Goal: Task Accomplishment & Management: Complete application form

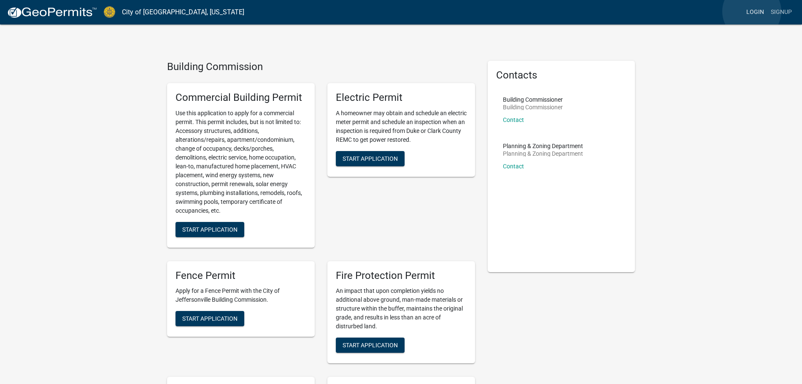
click at [752, 11] on link "Login" at bounding box center [755, 12] width 24 height 16
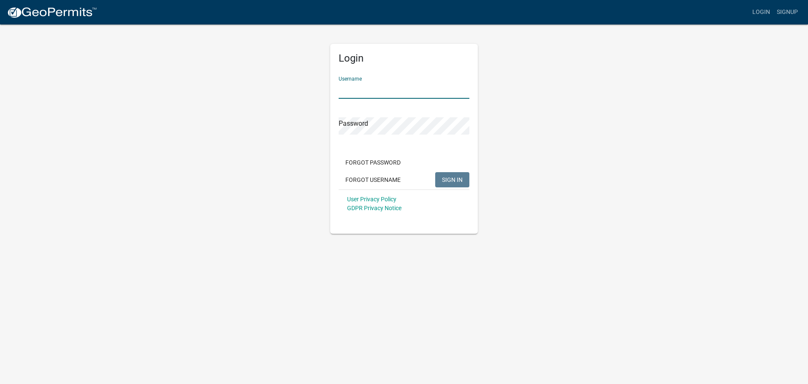
click at [397, 95] on input "Username" at bounding box center [404, 89] width 131 height 17
type input "Aria"
click at [435, 172] on button "SIGN IN" at bounding box center [452, 179] width 34 height 15
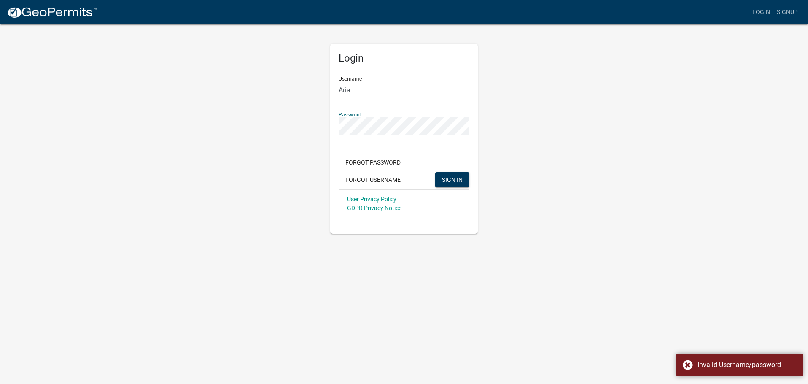
click at [315, 128] on div "Login Username Aria Password Forgot Password Forgot Username SIGN IN User Priva…" at bounding box center [404, 129] width 481 height 210
click at [435, 172] on button "SIGN IN" at bounding box center [452, 179] width 34 height 15
click at [304, 126] on div "Login Username Aria Password Forgot Password Forgot Username SIGN IN User Priva…" at bounding box center [404, 129] width 481 height 210
click at [435, 172] on button "SIGN IN" at bounding box center [452, 179] width 34 height 15
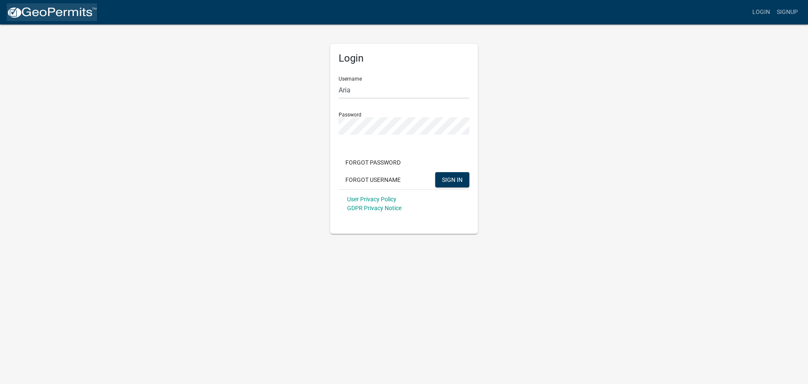
click at [53, 11] on img at bounding box center [52, 12] width 90 height 13
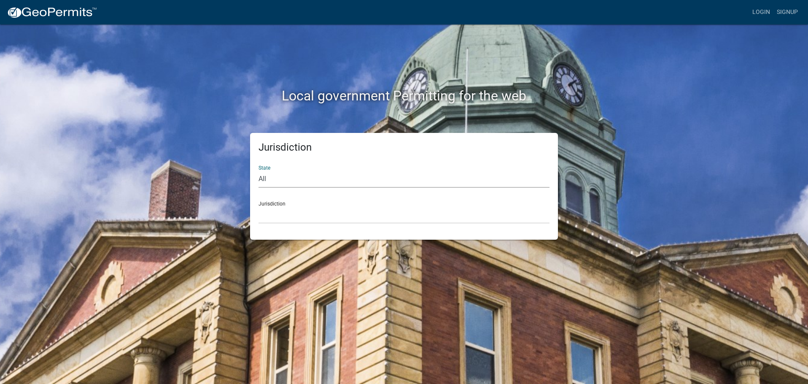
click at [402, 173] on select "All [US_STATE] [US_STATE] [US_STATE] [US_STATE] [US_STATE] [US_STATE] [US_STATE…" at bounding box center [404, 178] width 291 height 17
select select "[US_STATE]"
click at [259, 170] on select "All [US_STATE] [US_STATE] [US_STATE] [US_STATE] [US_STATE] [US_STATE] [US_STATE…" at bounding box center [404, 178] width 291 height 17
click at [396, 208] on select "City of [GEOGRAPHIC_DATA], [US_STATE] City of [GEOGRAPHIC_DATA], [US_STATE] Cit…" at bounding box center [404, 214] width 291 height 17
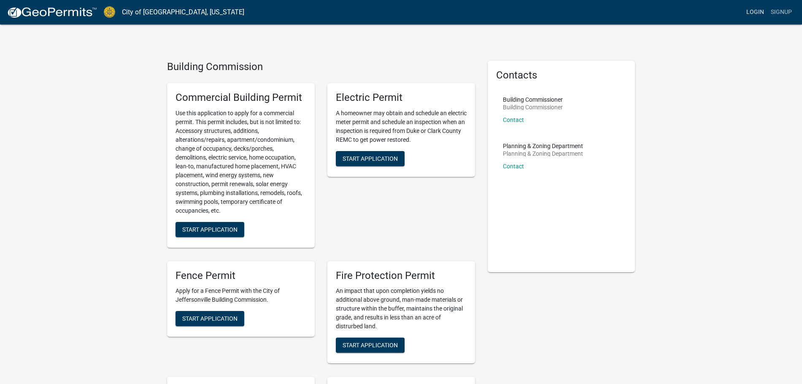
click at [757, 11] on link "Login" at bounding box center [755, 12] width 24 height 16
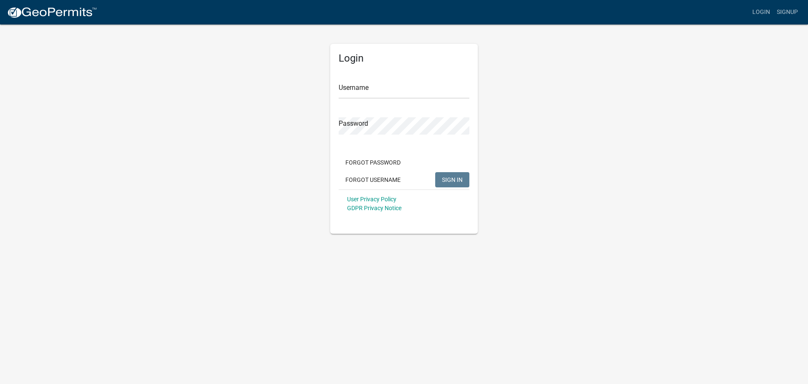
click at [414, 103] on form "Username Password Forgot Password Forgot Username SIGN IN User Privacy Policy G…" at bounding box center [404, 144] width 131 height 148
click at [420, 92] on input "Username" at bounding box center [404, 89] width 131 height 17
type input "Aria"
click at [449, 183] on button "SIGN IN" at bounding box center [452, 179] width 34 height 15
click at [435, 172] on button "SIGN IN" at bounding box center [452, 179] width 34 height 15
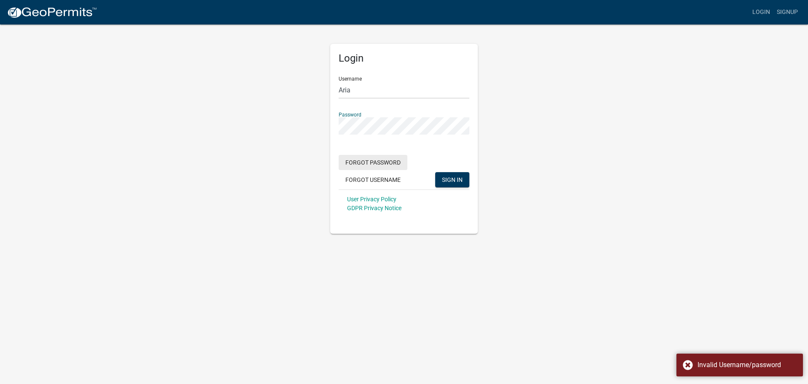
click at [362, 161] on button "Forgot Password" at bounding box center [373, 162] width 69 height 15
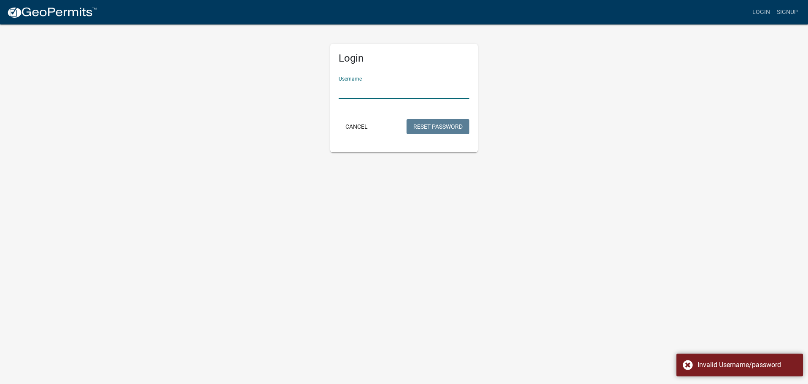
click at [377, 92] on input "Username" at bounding box center [404, 89] width 131 height 17
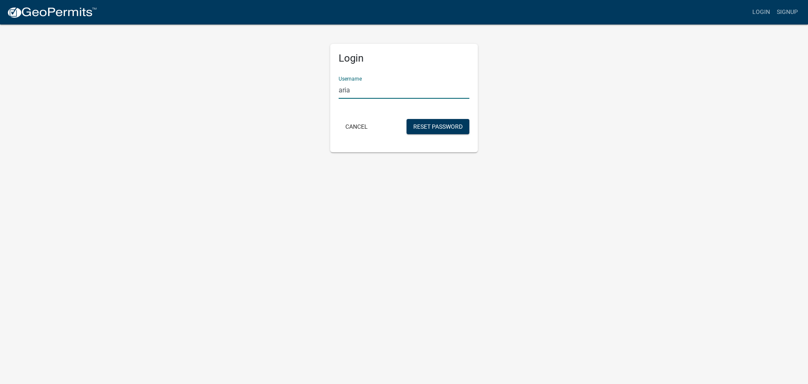
type input "aria"
click at [407, 119] on button "Reset Password" at bounding box center [438, 126] width 63 height 15
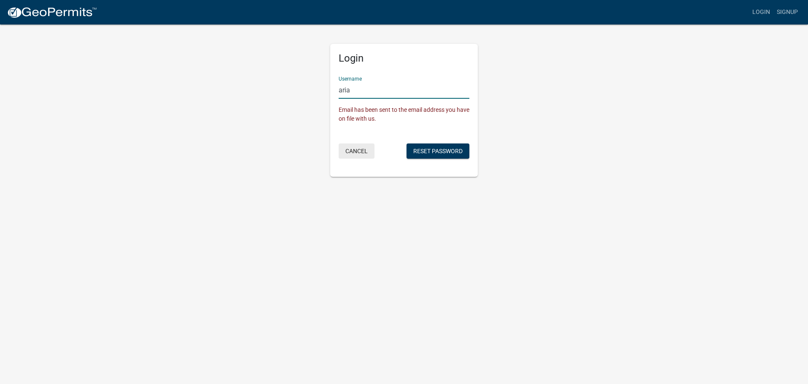
click at [343, 152] on button "Cancel" at bounding box center [357, 150] width 36 height 15
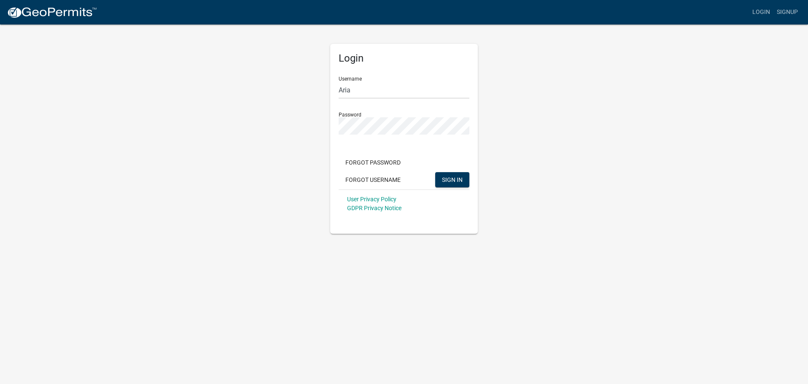
click at [41, 17] on img at bounding box center [52, 12] width 90 height 13
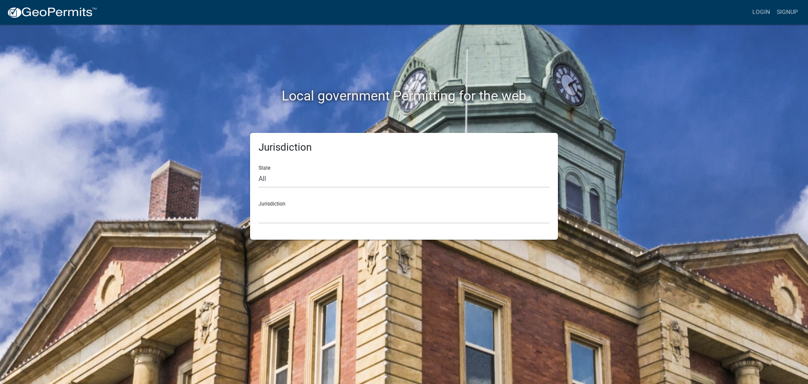
click at [327, 200] on div "Jurisdiction [GEOGRAPHIC_DATA], [US_STATE] [GEOGRAPHIC_DATA], [US_STATE][PERSON…" at bounding box center [404, 208] width 291 height 29
drag, startPoint x: 294, startPoint y: 205, endPoint x: 285, endPoint y: 205, distance: 8.4
click at [293, 205] on div "Jurisdiction [GEOGRAPHIC_DATA], [US_STATE] [GEOGRAPHIC_DATA], [US_STATE][PERSON…" at bounding box center [404, 208] width 291 height 29
click at [274, 173] on select "All [US_STATE] [US_STATE] [US_STATE] [US_STATE] [US_STATE] [US_STATE] [US_STATE…" at bounding box center [404, 178] width 291 height 17
select select "[US_STATE]"
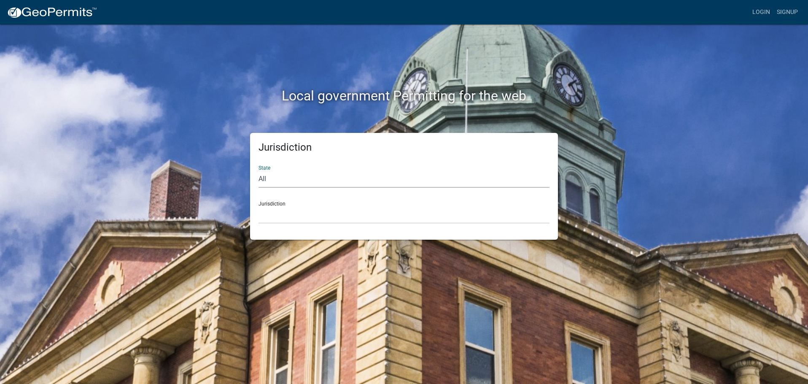
click at [259, 170] on select "All [US_STATE] [US_STATE] [US_STATE] [US_STATE] [US_STATE] [US_STATE] [US_STATE…" at bounding box center [404, 178] width 291 height 17
click at [270, 204] on div "Jurisdiction City of [GEOGRAPHIC_DATA], [US_STATE] City of [GEOGRAPHIC_DATA], […" at bounding box center [404, 208] width 291 height 29
click at [294, 222] on select "City of [GEOGRAPHIC_DATA], [US_STATE] City of [GEOGRAPHIC_DATA], [US_STATE] Cit…" at bounding box center [404, 214] width 291 height 17
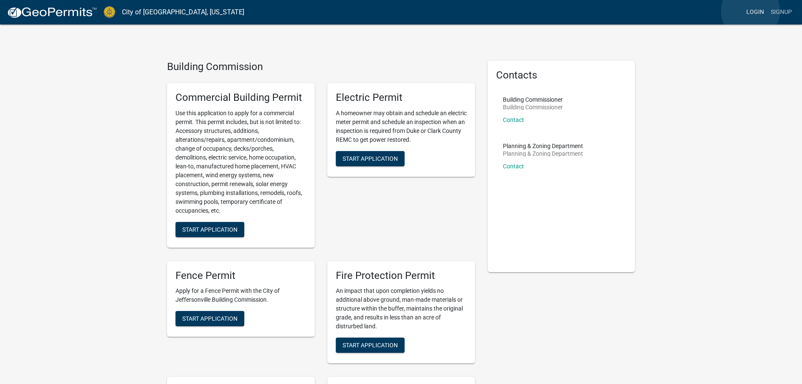
click at [750, 11] on link "Login" at bounding box center [755, 12] width 24 height 16
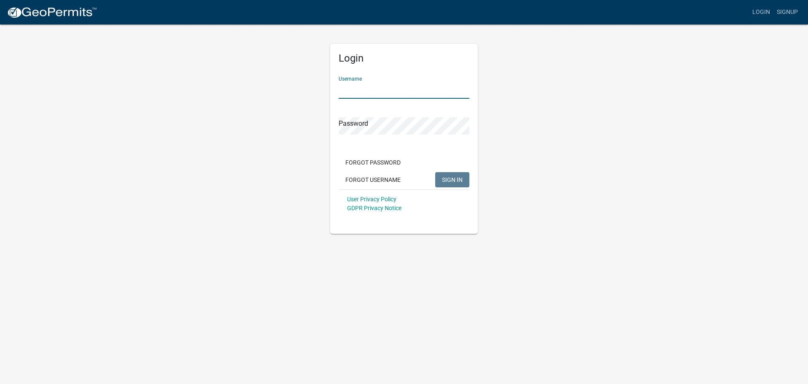
click at [406, 91] on input "Username" at bounding box center [404, 89] width 131 height 17
type input "Aria"
click at [435, 172] on button "SIGN IN" at bounding box center [452, 179] width 34 height 15
click at [51, 14] on img at bounding box center [52, 12] width 90 height 13
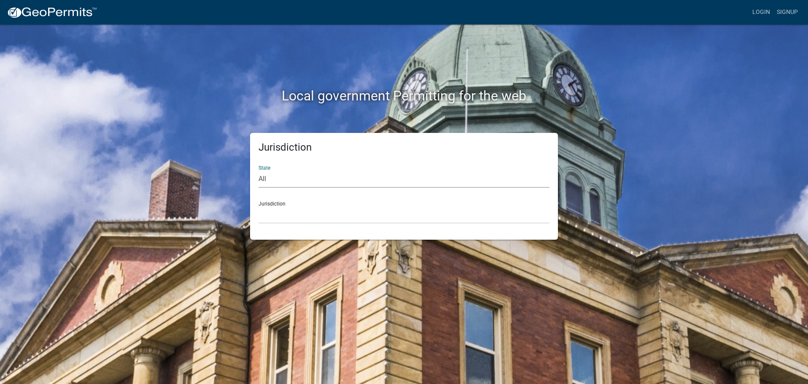
click at [274, 178] on select "All [US_STATE] [US_STATE] [US_STATE] [US_STATE] [US_STATE] [US_STATE] [US_STATE…" at bounding box center [404, 178] width 291 height 17
drag, startPoint x: 311, startPoint y: 180, endPoint x: 308, endPoint y: 177, distance: 4.5
click at [311, 180] on select "All [US_STATE] [US_STATE] [US_STATE] [US_STATE] [US_STATE] [US_STATE] [US_STATE…" at bounding box center [404, 178] width 291 height 17
select select "[US_STATE]"
click at [259, 170] on select "All [US_STATE] [US_STATE] [US_STATE] [US_STATE] [US_STATE] [US_STATE] [US_STATE…" at bounding box center [404, 178] width 291 height 17
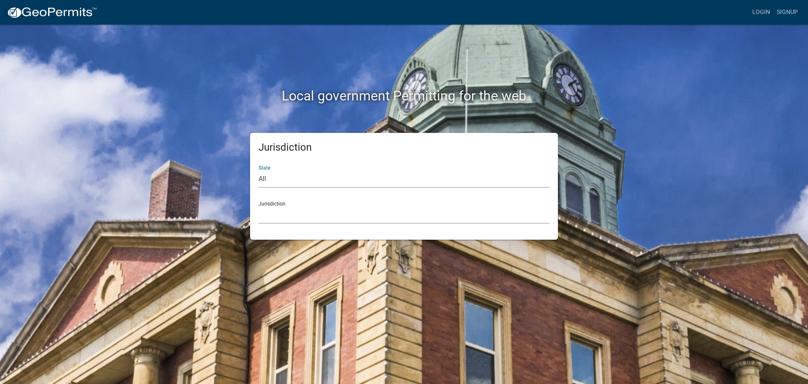
click at [300, 216] on select "City of [GEOGRAPHIC_DATA], [US_STATE] City of [GEOGRAPHIC_DATA], [US_STATE] Cit…" at bounding box center [404, 214] width 291 height 17
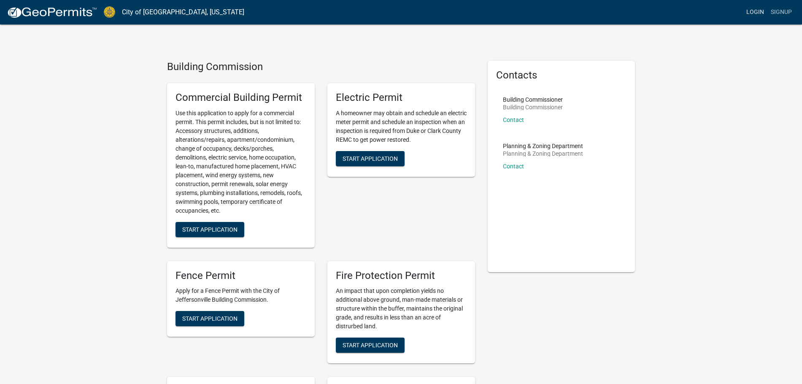
click at [761, 9] on link "Login" at bounding box center [755, 12] width 24 height 16
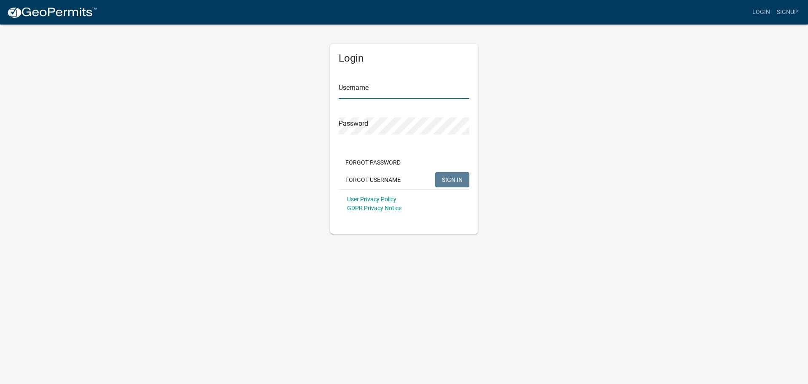
click at [383, 93] on input "Username" at bounding box center [404, 89] width 131 height 17
type input "Aria"
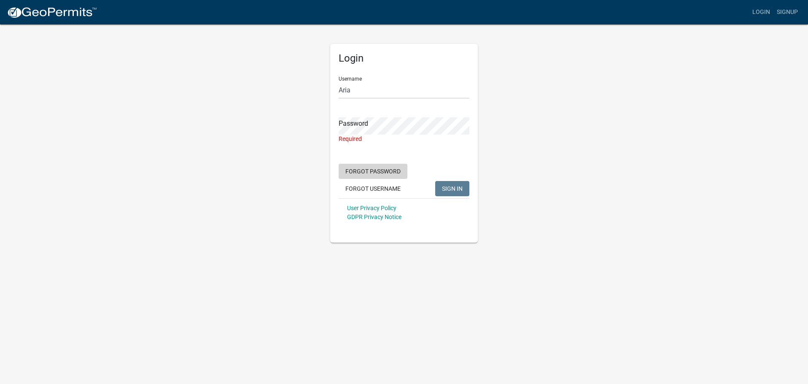
click at [392, 165] on button "Forgot Password" at bounding box center [373, 171] width 69 height 15
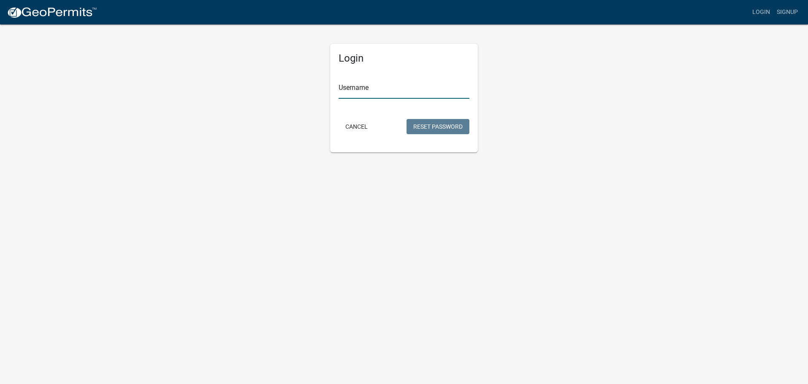
click at [354, 92] on input "Username" at bounding box center [404, 89] width 131 height 17
type input "aria"
click at [420, 128] on button "Reset Password" at bounding box center [438, 126] width 63 height 15
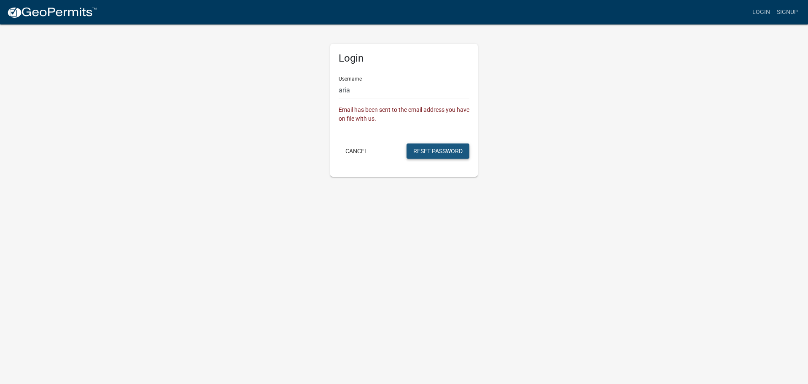
click at [420, 154] on button "Reset Password" at bounding box center [438, 150] width 63 height 15
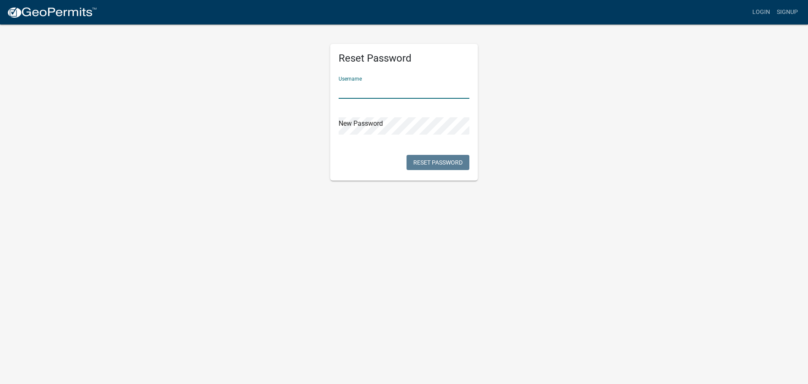
click at [348, 93] on input "text" at bounding box center [404, 89] width 131 height 17
type input "Aria"
click at [410, 159] on button "Reset Password" at bounding box center [438, 162] width 63 height 15
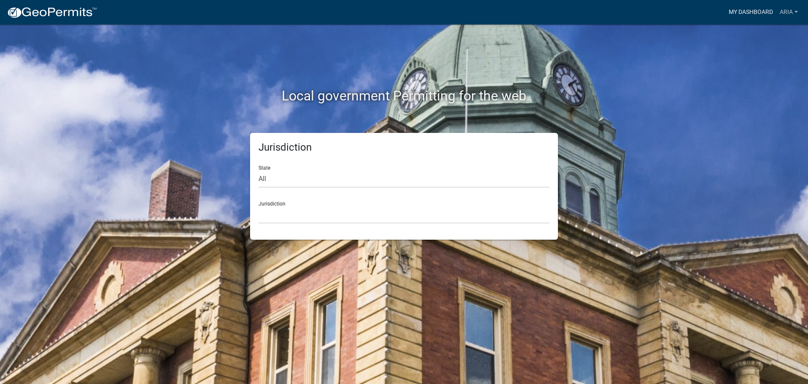
click at [753, 14] on link "My Dashboard" at bounding box center [751, 12] width 51 height 16
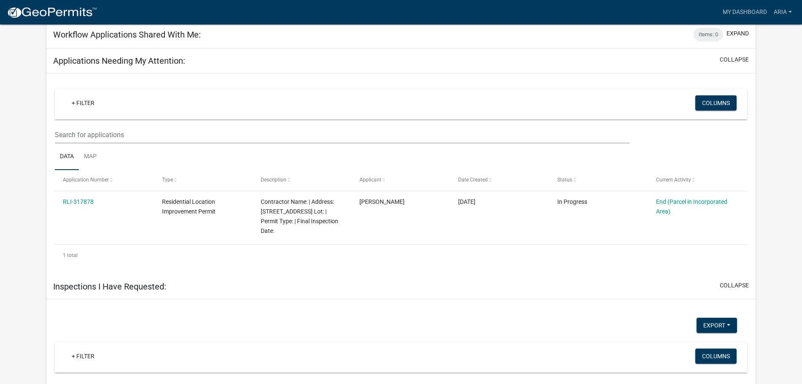
scroll to position [373, 0]
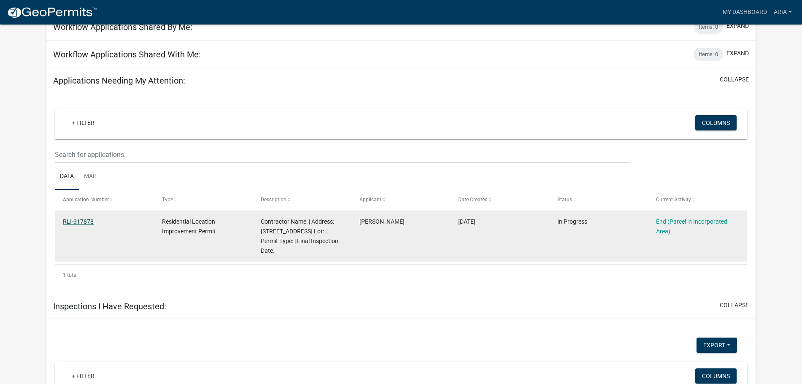
click at [71, 225] on link "RLI-317878" at bounding box center [78, 221] width 31 height 7
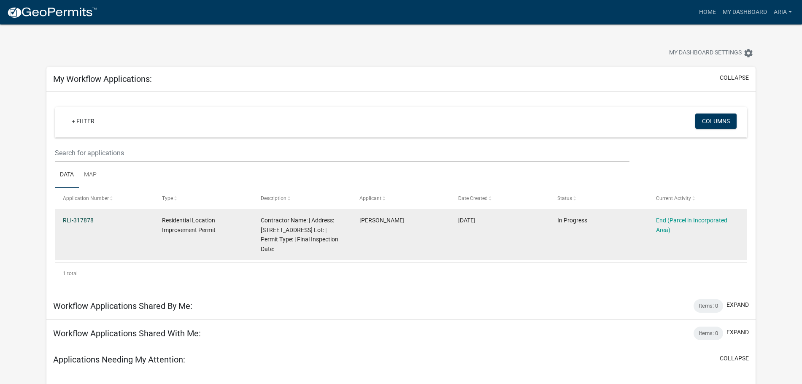
click at [85, 219] on link "RLI-317878" at bounding box center [78, 220] width 31 height 7
click at [682, 222] on link "End (Parcel in Incorporated Area)" at bounding box center [691, 225] width 71 height 16
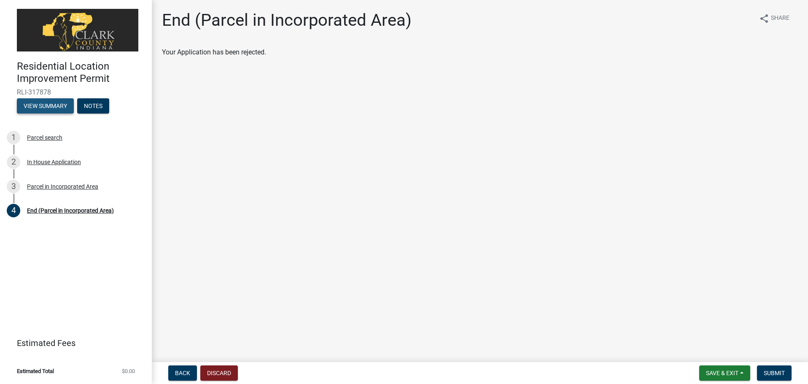
click at [38, 109] on button "View Summary" at bounding box center [45, 105] width 57 height 15
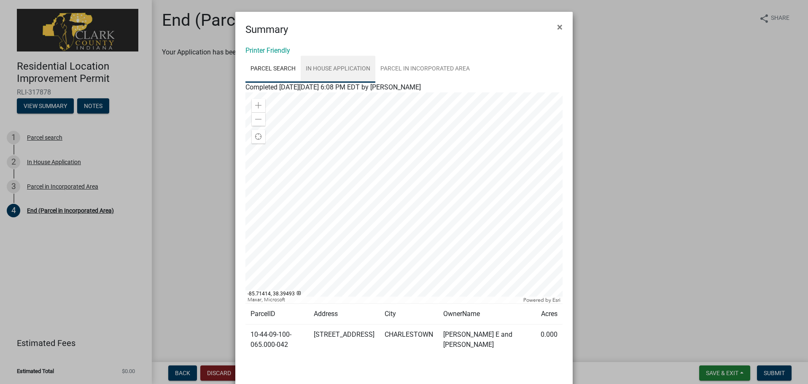
click at [344, 68] on link "In House Application" at bounding box center [338, 69] width 75 height 27
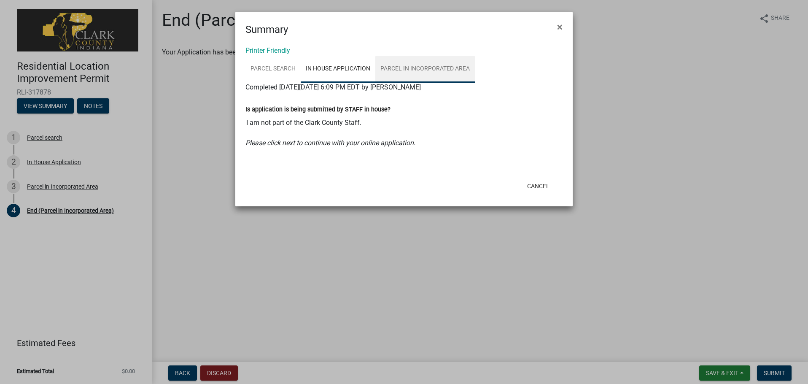
click at [427, 70] on link "Parcel in Incorporated Area" at bounding box center [425, 69] width 100 height 27
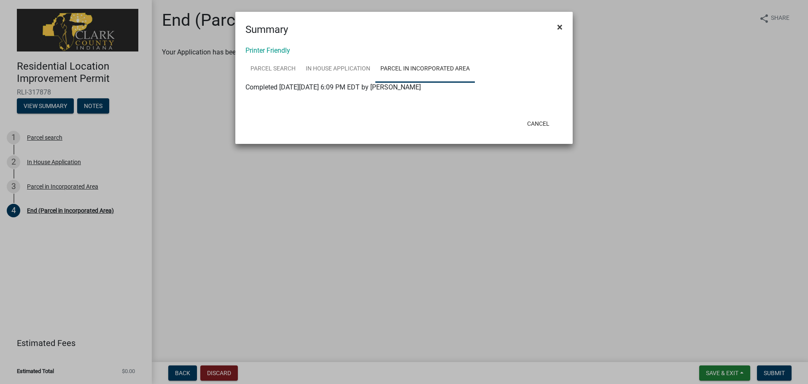
click at [561, 27] on span "×" at bounding box center [559, 27] width 5 height 12
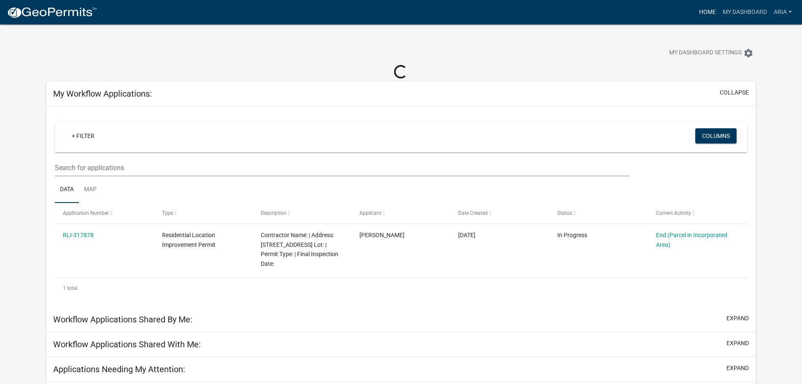
click at [708, 9] on link "Home" at bounding box center [708, 12] width 24 height 16
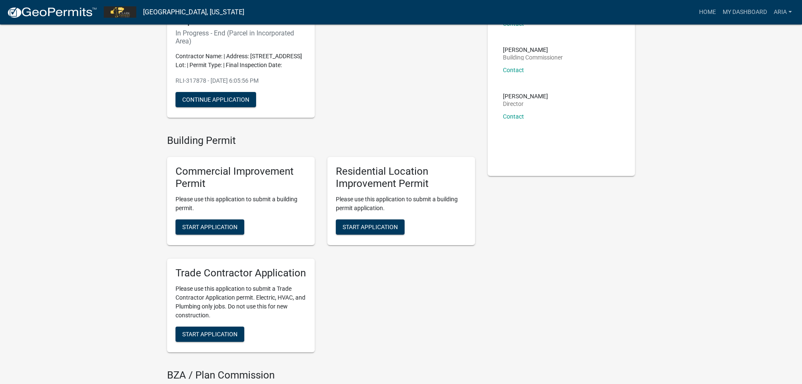
scroll to position [113, 0]
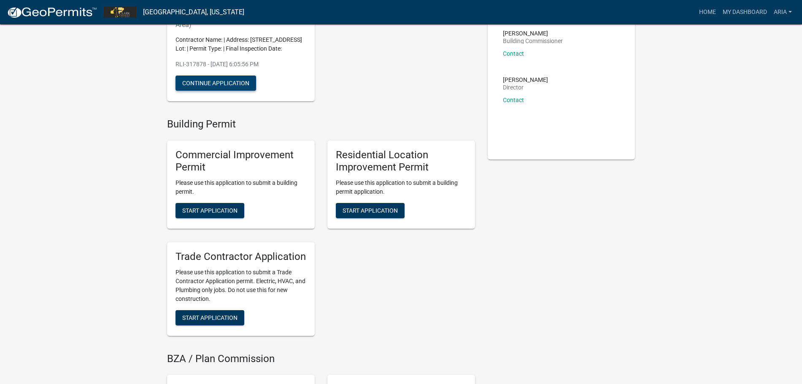
click at [248, 86] on button "Continue Application" at bounding box center [215, 83] width 81 height 15
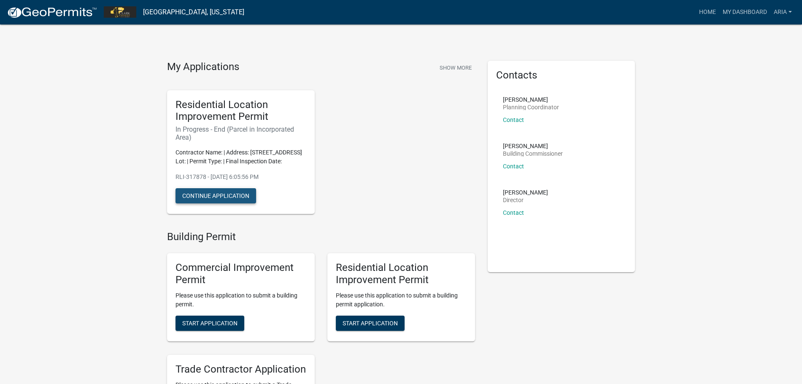
click at [244, 191] on button "Continue Application" at bounding box center [215, 195] width 81 height 15
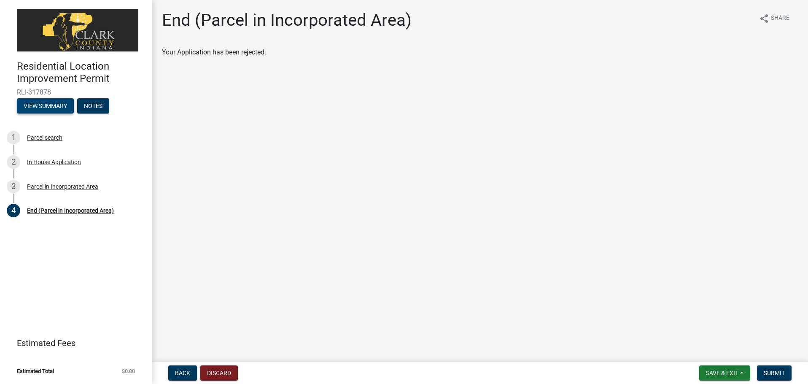
click at [47, 107] on button "View Summary" at bounding box center [45, 105] width 57 height 15
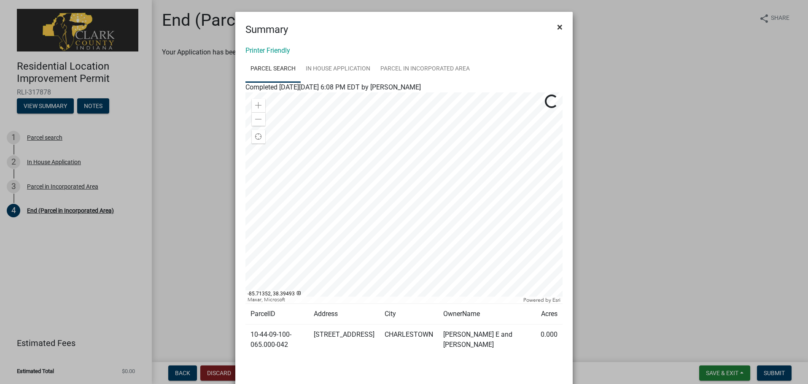
click at [557, 27] on span "×" at bounding box center [559, 27] width 5 height 12
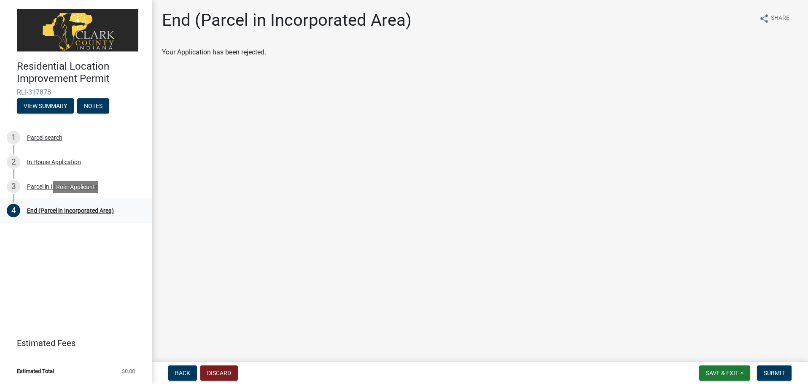
click at [50, 211] on div "End (Parcel in Incorporated Area)" at bounding box center [70, 211] width 87 height 6
click at [53, 185] on div "Parcel in Incorporated Area" at bounding box center [62, 186] width 71 height 6
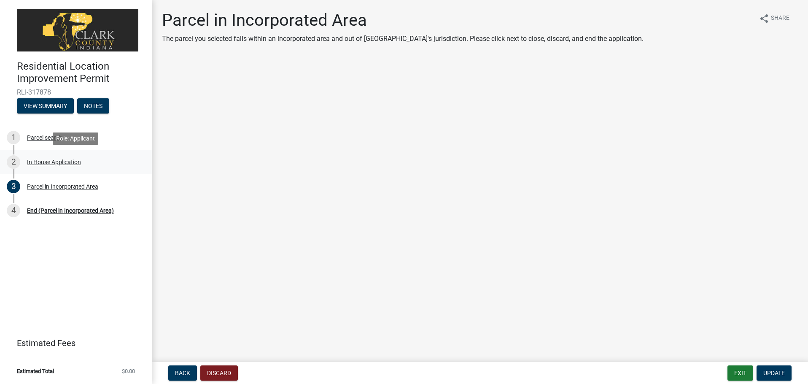
click at [48, 165] on div "2 In House Application" at bounding box center [73, 161] width 132 height 13
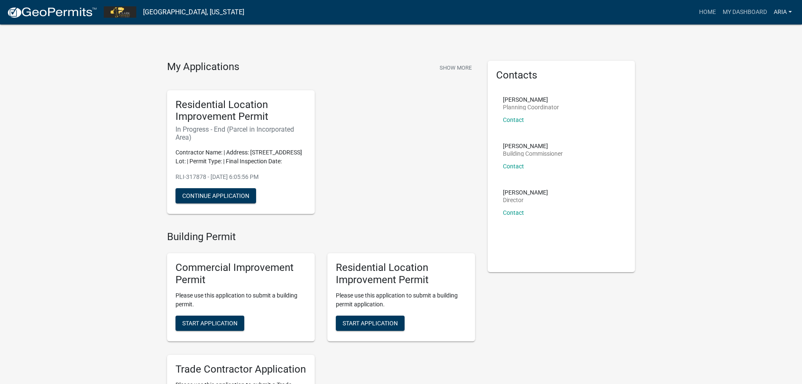
click at [783, 12] on link "Aria" at bounding box center [782, 12] width 25 height 16
click at [758, 56] on link "Contractor Profile" at bounding box center [759, 55] width 72 height 20
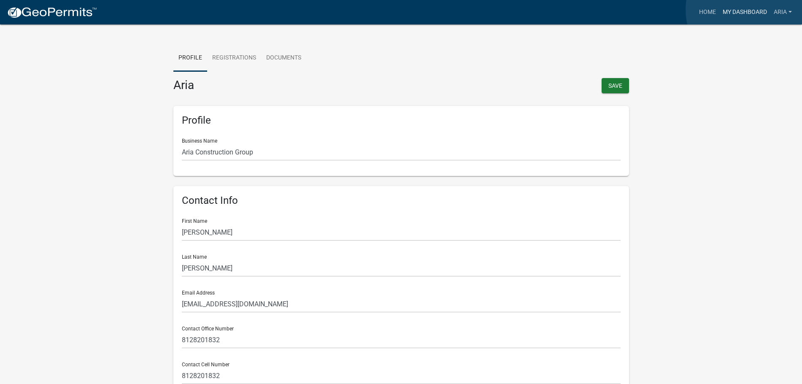
click at [750, 10] on link "My Dashboard" at bounding box center [744, 12] width 51 height 16
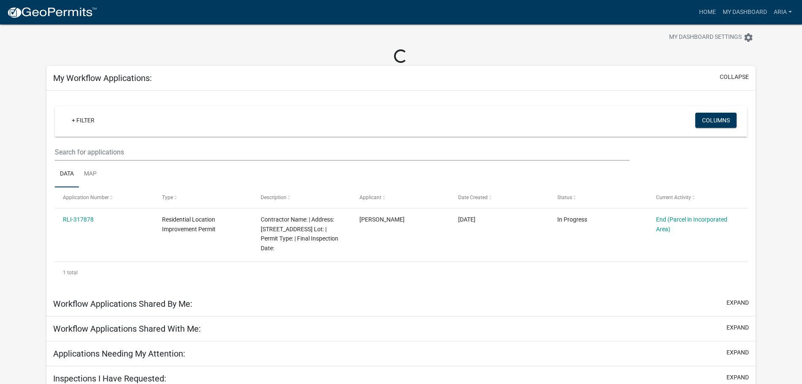
scroll to position [24, 0]
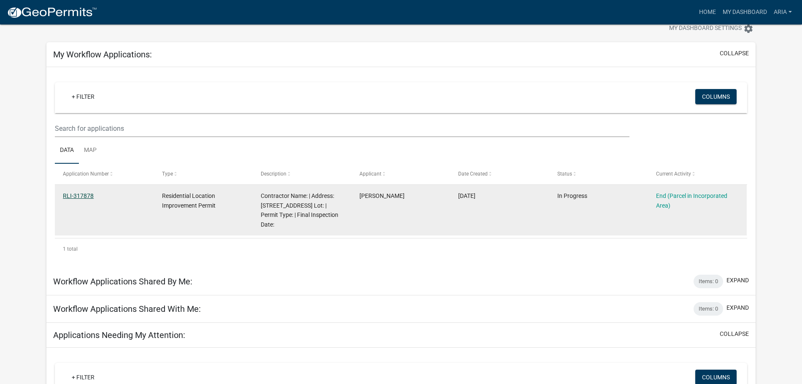
click at [86, 192] on link "RLI-317878" at bounding box center [78, 195] width 31 height 7
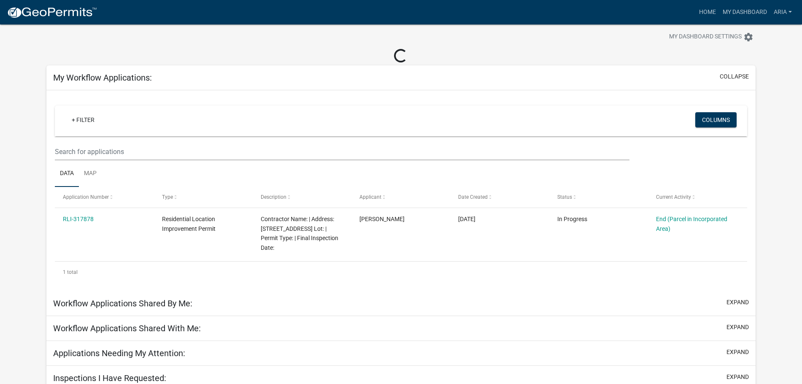
scroll to position [24, 0]
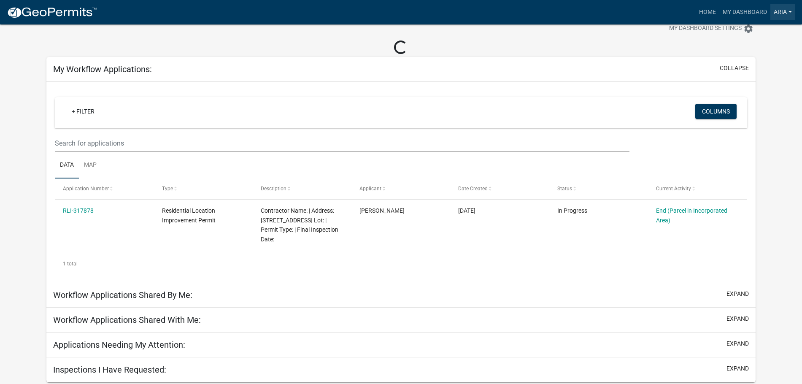
click at [787, 10] on link "Aria" at bounding box center [782, 12] width 25 height 16
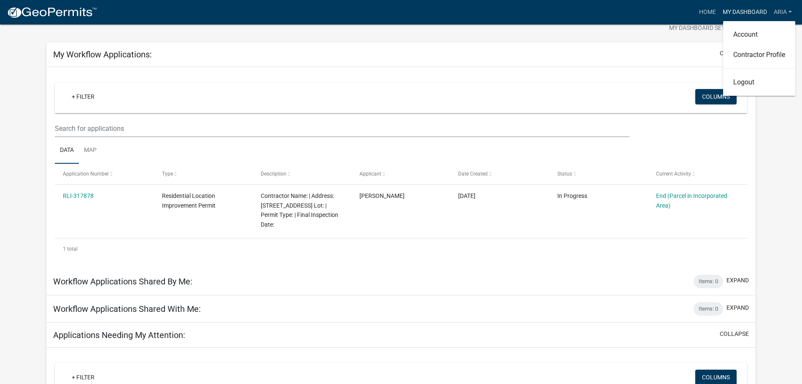
click at [739, 13] on link "My Dashboard" at bounding box center [744, 12] width 51 height 16
click at [732, 8] on link "My Dashboard" at bounding box center [744, 12] width 51 height 16
click at [788, 8] on link "Aria" at bounding box center [782, 12] width 25 height 16
click at [762, 37] on link "Account" at bounding box center [759, 34] width 72 height 20
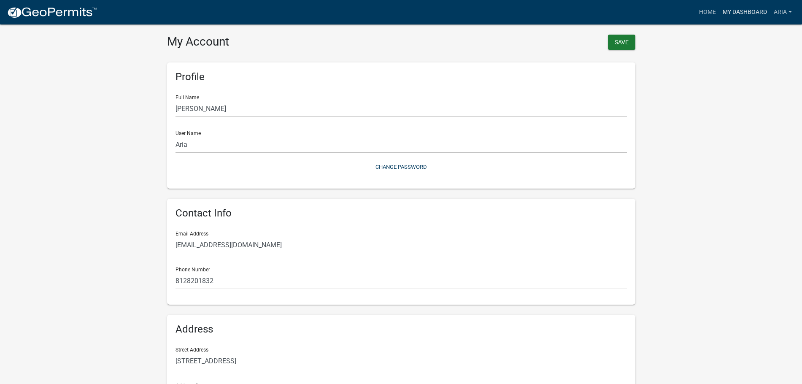
click at [753, 12] on link "My Dashboard" at bounding box center [744, 12] width 51 height 16
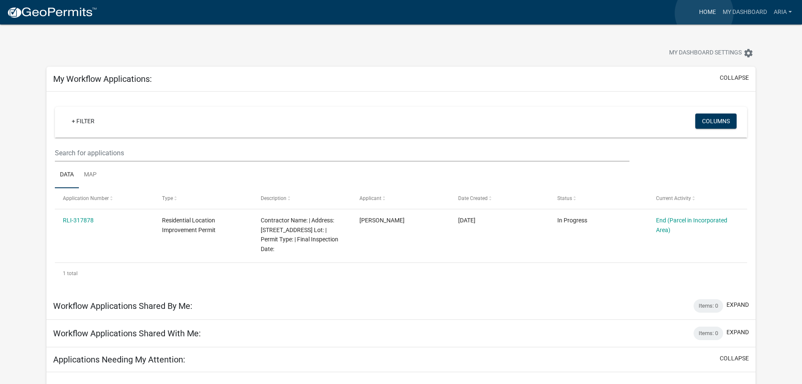
click at [704, 13] on link "Home" at bounding box center [708, 12] width 24 height 16
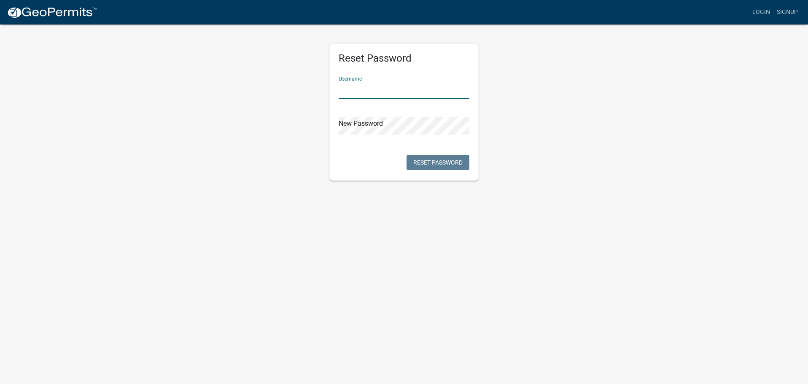
click at [389, 92] on input "text" at bounding box center [404, 89] width 131 height 17
type input "Aria"
click at [439, 160] on button "Reset Password" at bounding box center [438, 162] width 63 height 15
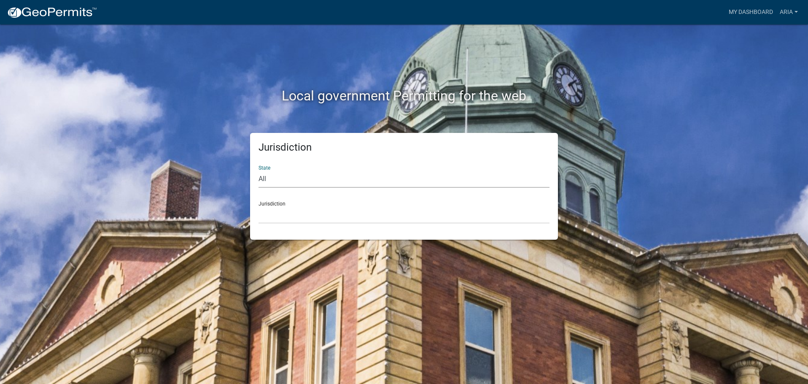
click at [282, 184] on select "All [US_STATE] [US_STATE] [US_STATE] [US_STATE] [US_STATE] [US_STATE] [US_STATE…" at bounding box center [404, 178] width 291 height 17
select select "[US_STATE]"
click at [259, 170] on select "All [US_STATE] [US_STATE] [US_STATE] [US_STATE] [US_STATE] [US_STATE] [US_STATE…" at bounding box center [404, 178] width 291 height 17
click at [280, 202] on div "Jurisdiction City of [GEOGRAPHIC_DATA], [US_STATE] City of [GEOGRAPHIC_DATA], […" at bounding box center [404, 208] width 291 height 29
click at [281, 215] on select "City of [GEOGRAPHIC_DATA], [US_STATE] City of [GEOGRAPHIC_DATA], [US_STATE] Cit…" at bounding box center [404, 214] width 291 height 17
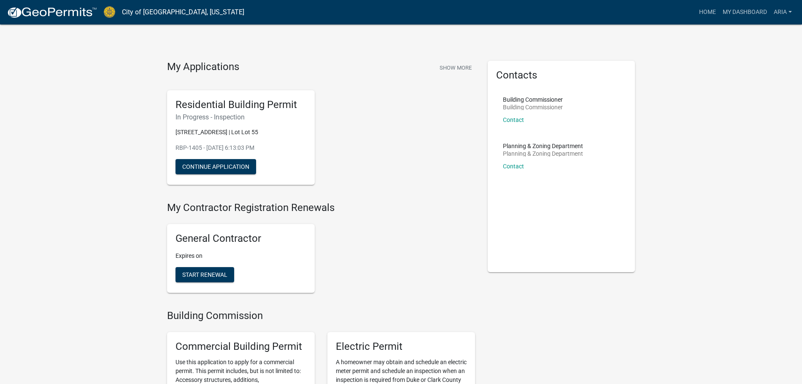
click at [216, 136] on p "6319 HORIZON WAY CHARLESTOWN, IN 47111 | Lot Lot 55" at bounding box center [240, 132] width 131 height 9
click at [207, 174] on button "Continue Application" at bounding box center [215, 166] width 81 height 15
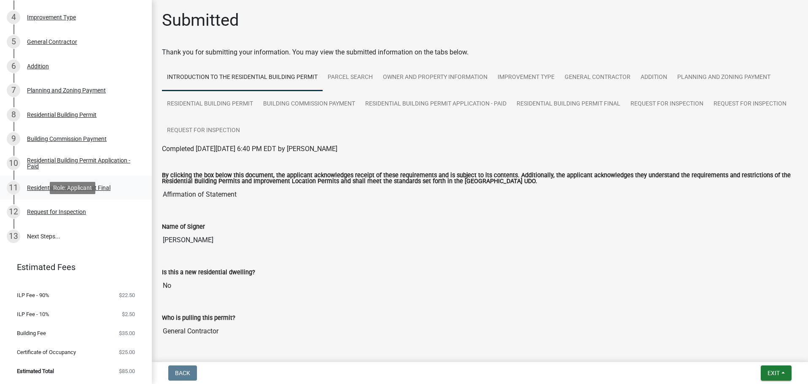
scroll to position [89, 0]
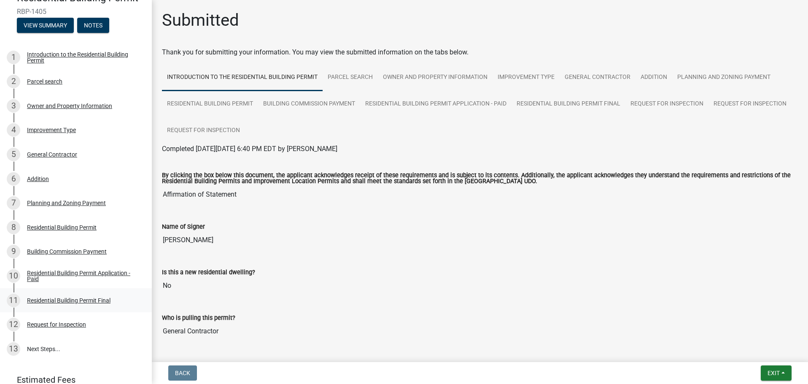
click at [45, 300] on div "Residential Building Permit Final" at bounding box center [69, 300] width 84 height 6
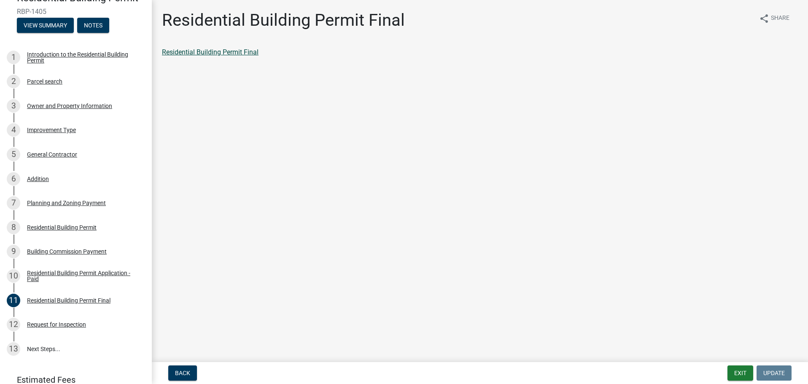
click at [207, 51] on link "Residential Building Permit Final" at bounding box center [210, 52] width 97 height 8
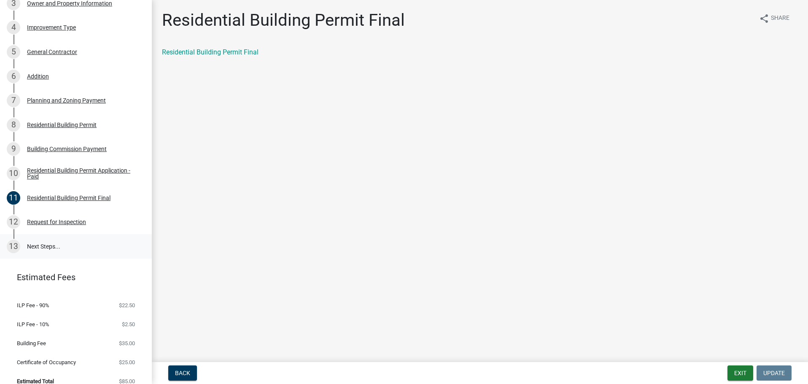
scroll to position [202, 0]
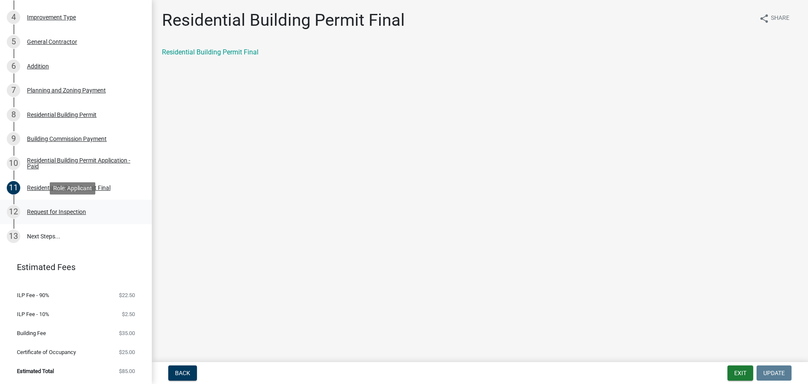
click at [67, 215] on div "12 Request for Inspection" at bounding box center [73, 211] width 132 height 13
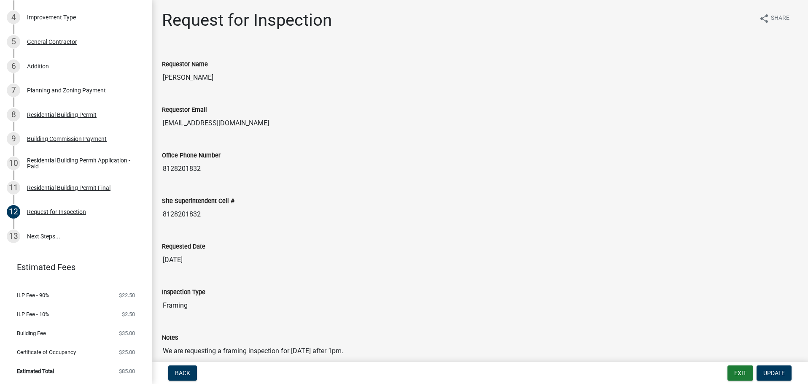
scroll to position [101, 0]
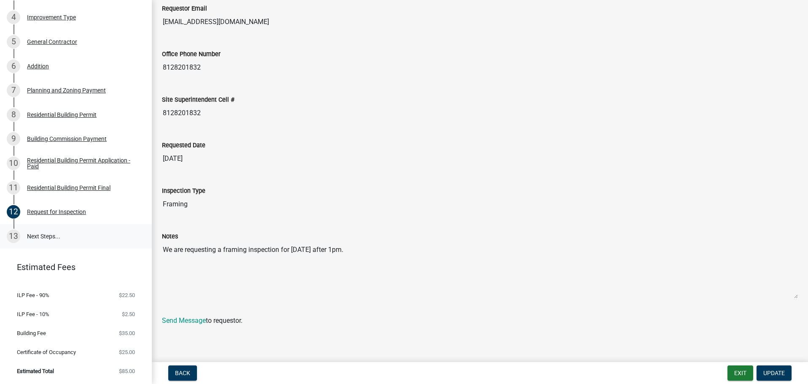
click at [45, 237] on link "13 Next Steps..." at bounding box center [76, 236] width 152 height 24
click at [40, 236] on link "13 Next Steps..." at bounding box center [76, 236] width 152 height 24
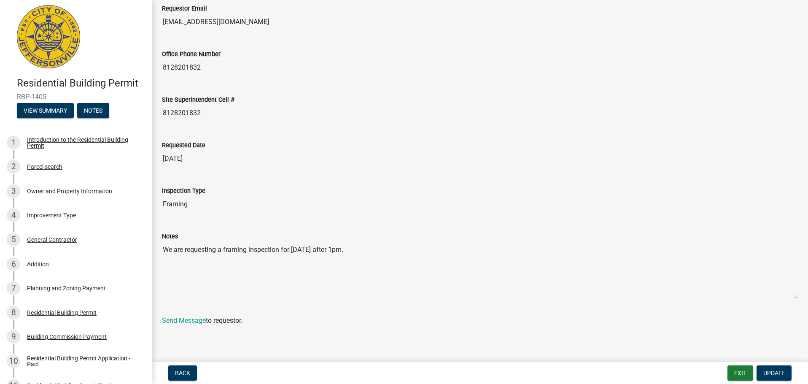
scroll to position [0, 0]
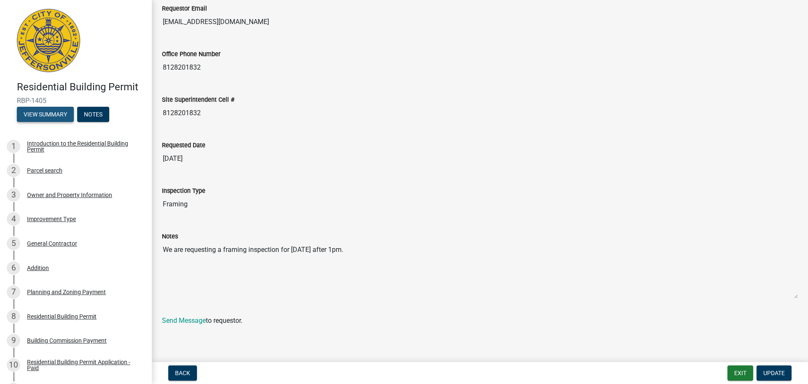
click at [46, 116] on button "View Summary" at bounding box center [45, 114] width 57 height 15
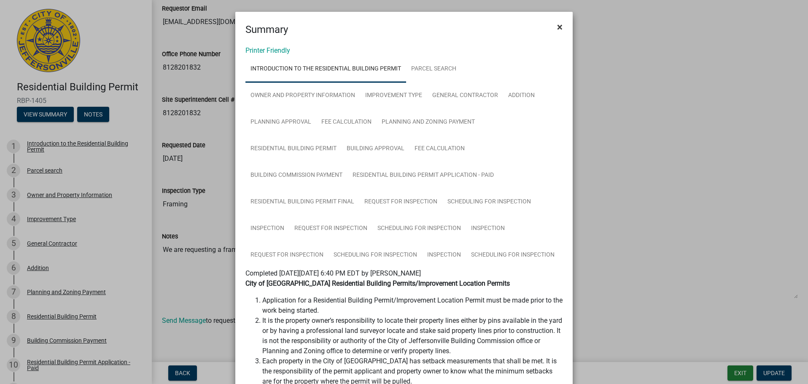
click at [561, 28] on button "×" at bounding box center [559, 27] width 19 height 24
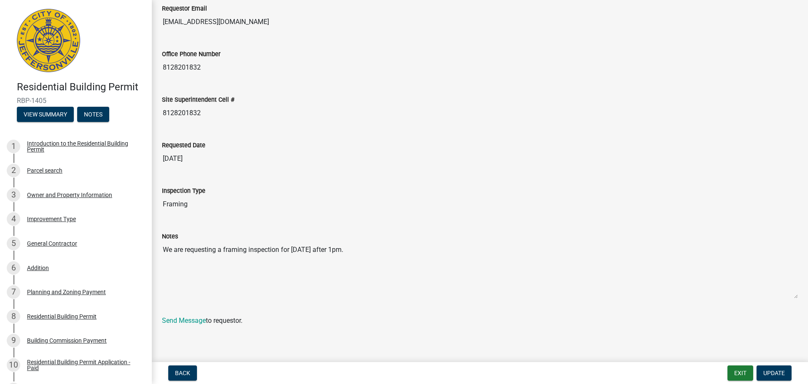
click at [66, 49] on img at bounding box center [48, 40] width 63 height 63
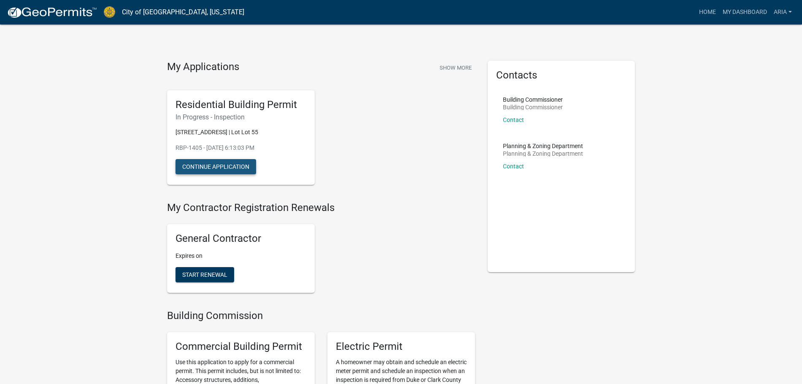
click at [205, 174] on button "Continue Application" at bounding box center [215, 166] width 81 height 15
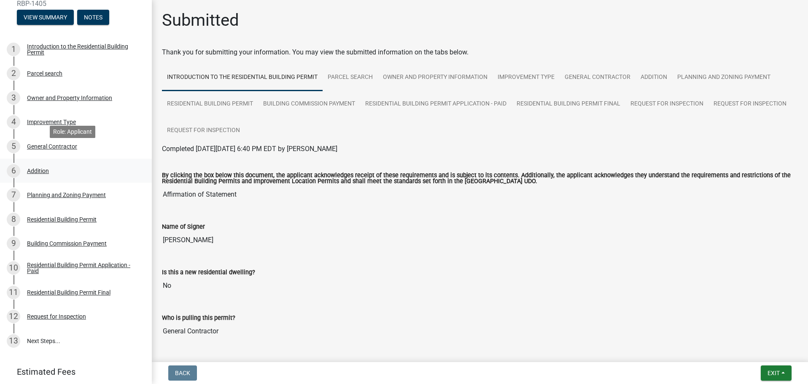
scroll to position [202, 0]
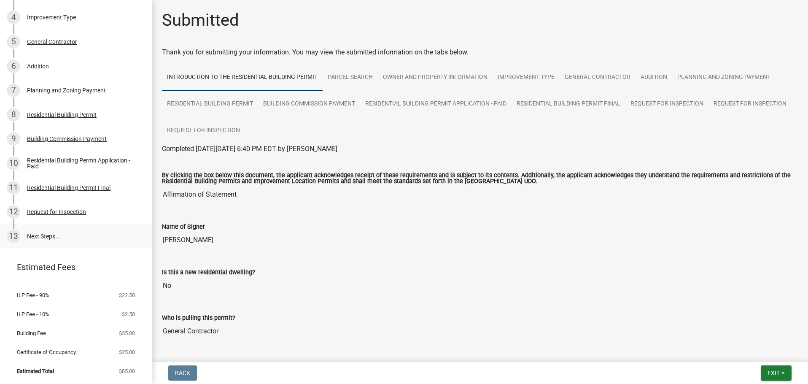
click at [49, 236] on link "13 Next Steps..." at bounding box center [76, 236] width 152 height 24
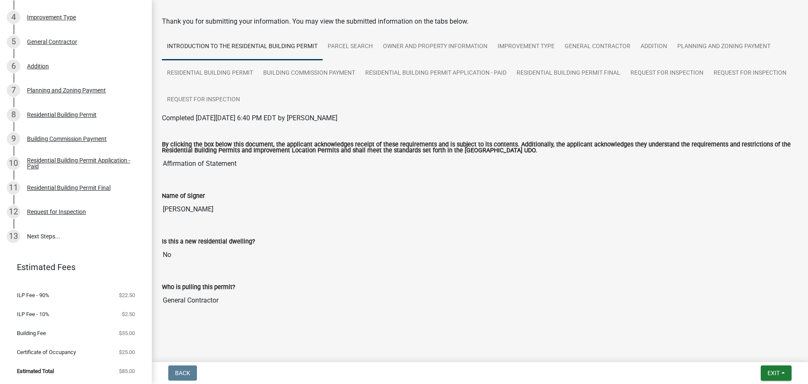
scroll to position [0, 0]
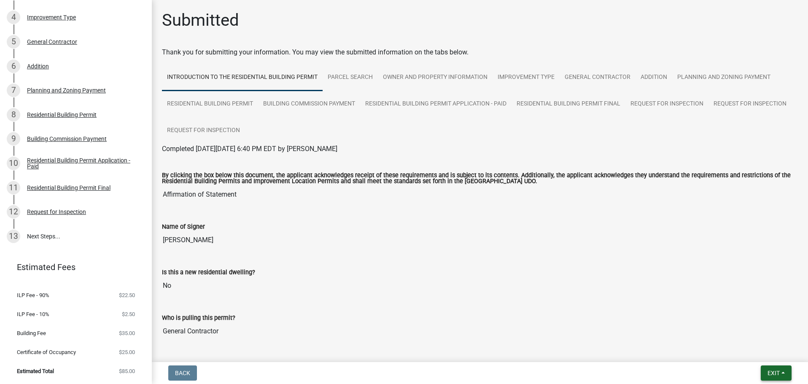
click at [783, 372] on button "Exit" at bounding box center [776, 372] width 31 height 15
click at [593, 274] on div "Is this a new residential dwelling?" at bounding box center [480, 272] width 636 height 10
click at [65, 213] on div "Request for Inspection" at bounding box center [56, 212] width 59 height 6
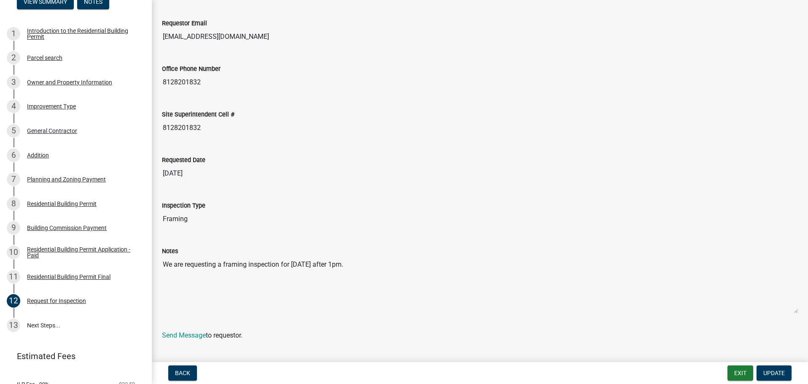
scroll to position [101, 0]
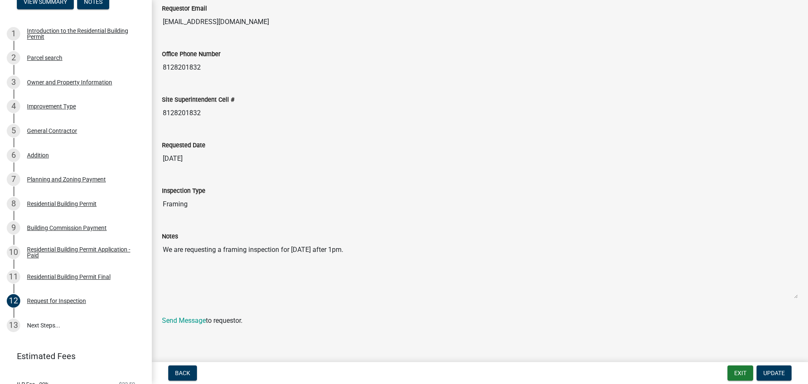
click at [192, 161] on input "02/07/2025" at bounding box center [480, 158] width 636 height 17
click at [186, 157] on input "02/07/2025" at bounding box center [480, 158] width 636 height 17
click at [213, 156] on input "02/07/2025" at bounding box center [480, 158] width 636 height 17
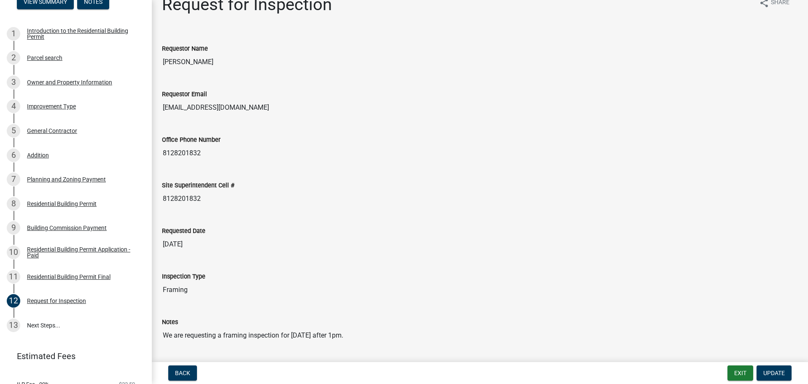
scroll to position [0, 0]
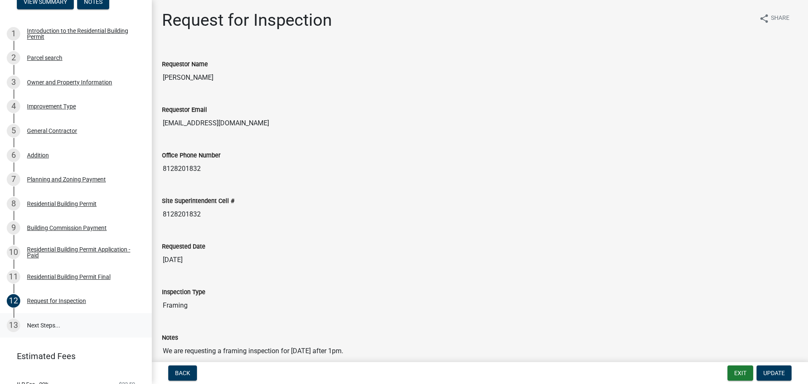
click at [50, 325] on link "13 Next Steps..." at bounding box center [76, 325] width 152 height 24
click at [27, 327] on link "13 Next Steps..." at bounding box center [76, 325] width 152 height 24
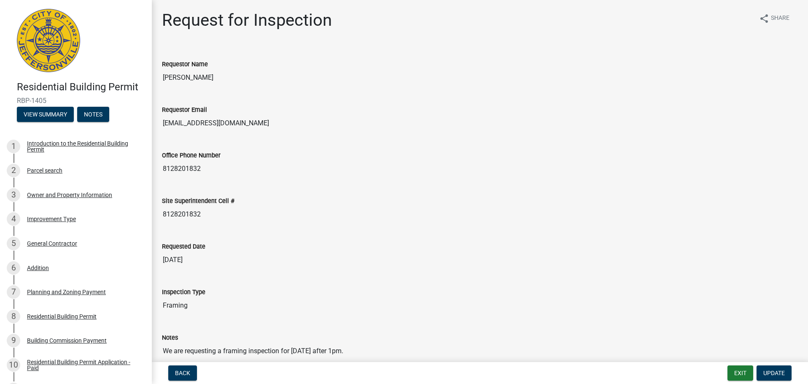
click at [41, 54] on img at bounding box center [48, 40] width 63 height 63
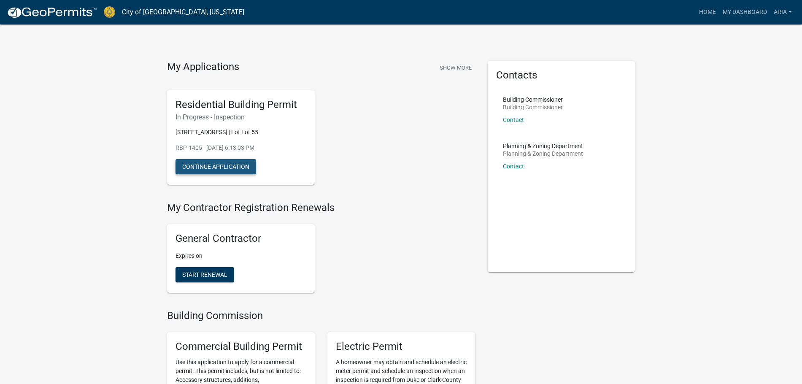
click at [225, 173] on button "Continue Application" at bounding box center [215, 166] width 81 height 15
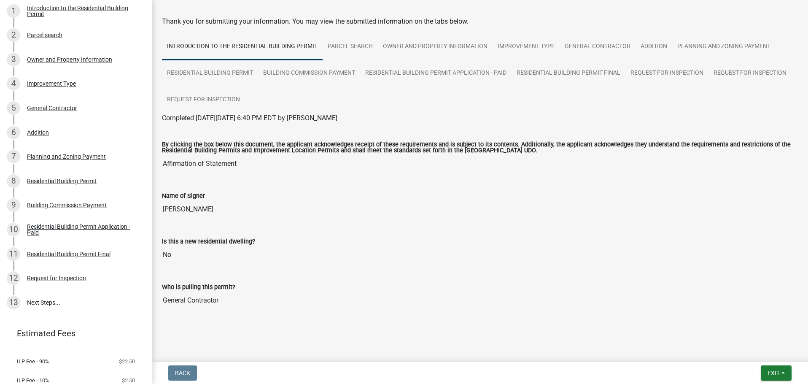
scroll to position [202, 0]
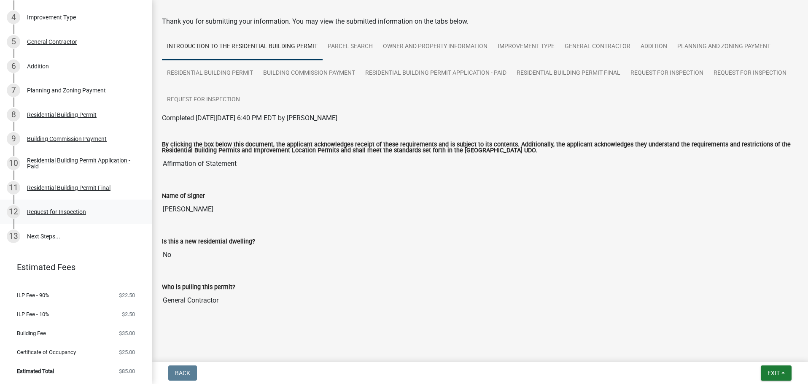
click at [64, 211] on div "Request for Inspection" at bounding box center [56, 212] width 59 height 6
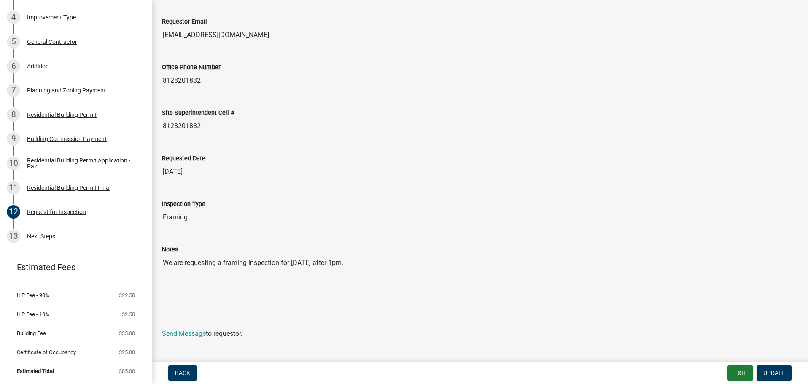
scroll to position [101, 0]
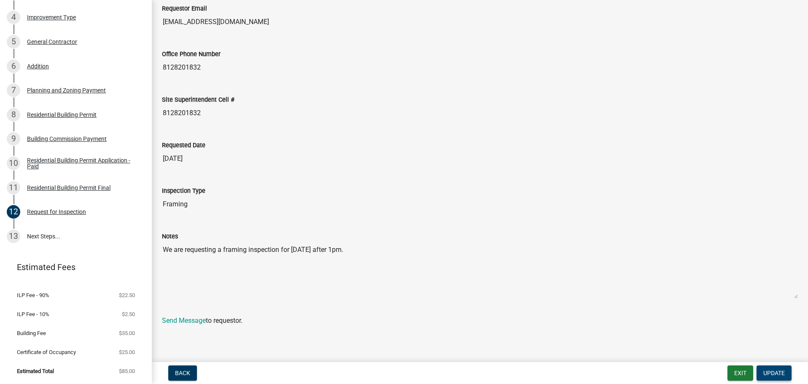
click at [769, 373] on span "Update" at bounding box center [775, 373] width 22 height 7
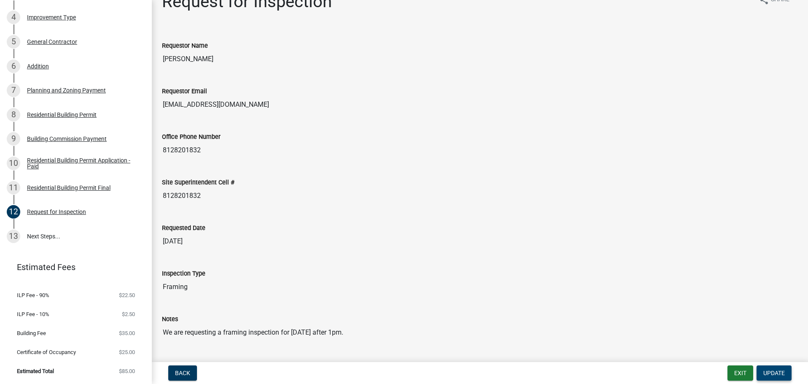
scroll to position [0, 0]
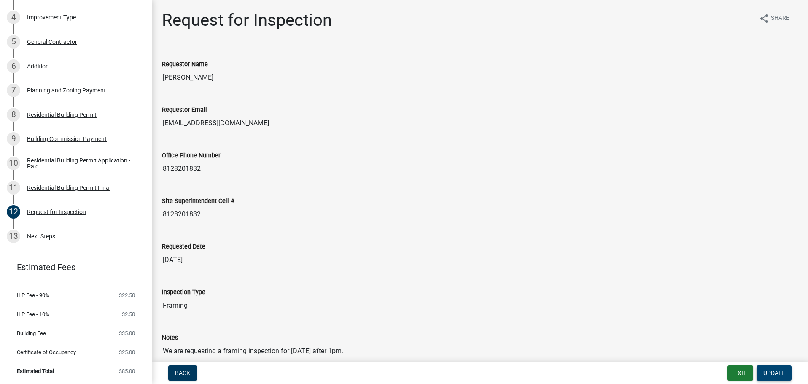
click at [782, 375] on span "Update" at bounding box center [775, 373] width 22 height 7
click at [46, 240] on link "13 Next Steps..." at bounding box center [76, 236] width 152 height 24
click at [12, 241] on div "13" at bounding box center [13, 235] width 13 height 13
click at [30, 190] on div "Residential Building Permit Final" at bounding box center [69, 188] width 84 height 6
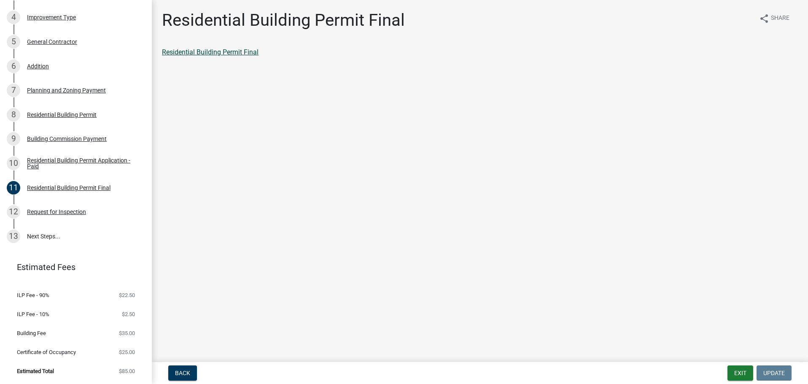
click at [215, 51] on link "Residential Building Permit Final" at bounding box center [210, 52] width 97 height 8
click at [52, 240] on link "13 Next Steps..." at bounding box center [76, 236] width 152 height 24
click at [22, 239] on link "13 Next Steps..." at bounding box center [76, 236] width 152 height 24
click at [36, 213] on div "Request for Inspection" at bounding box center [56, 212] width 59 height 6
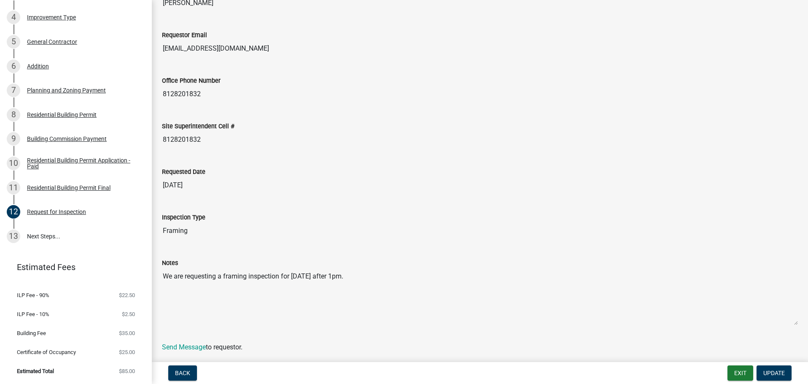
scroll to position [101, 0]
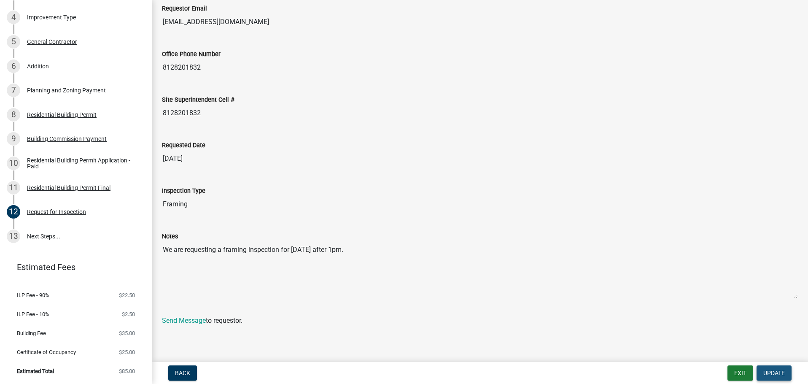
click at [775, 378] on button "Update" at bounding box center [774, 372] width 35 height 15
click at [737, 372] on button "Exit" at bounding box center [741, 372] width 26 height 15
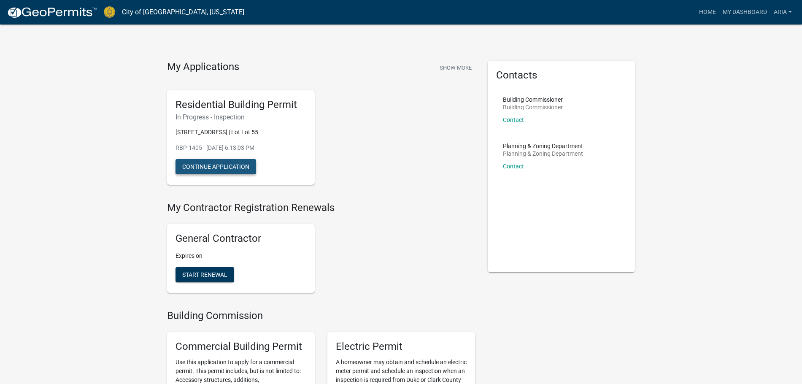
click at [220, 174] on button "Continue Application" at bounding box center [215, 166] width 81 height 15
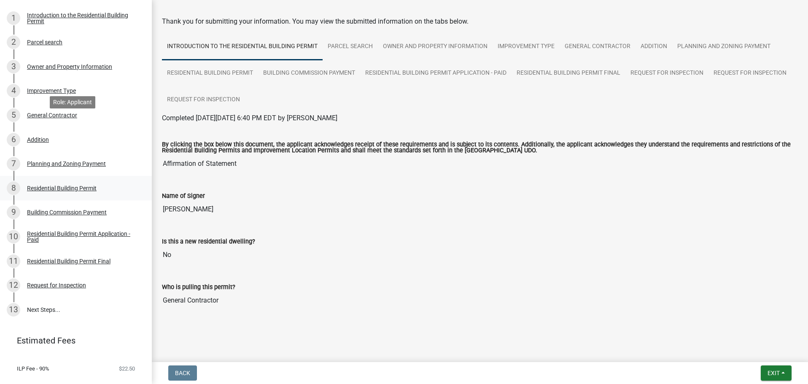
scroll to position [202, 0]
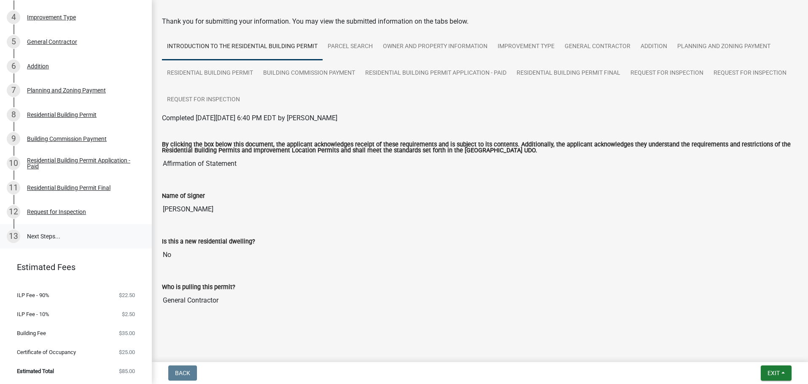
click at [38, 238] on link "13 Next Steps..." at bounding box center [76, 236] width 152 height 24
click at [9, 238] on div "13" at bounding box center [13, 235] width 13 height 13
click at [15, 234] on div "13" at bounding box center [13, 235] width 13 height 13
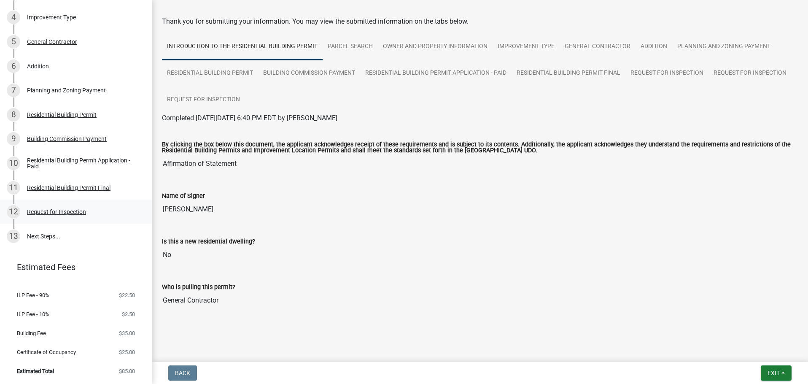
click at [15, 214] on div "12" at bounding box center [13, 211] width 13 height 13
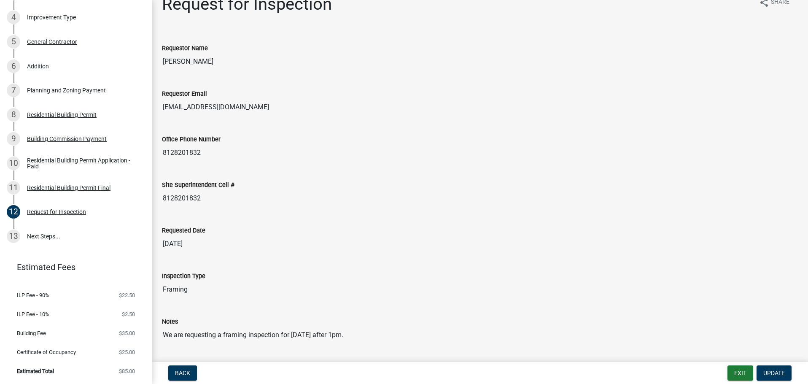
scroll to position [0, 0]
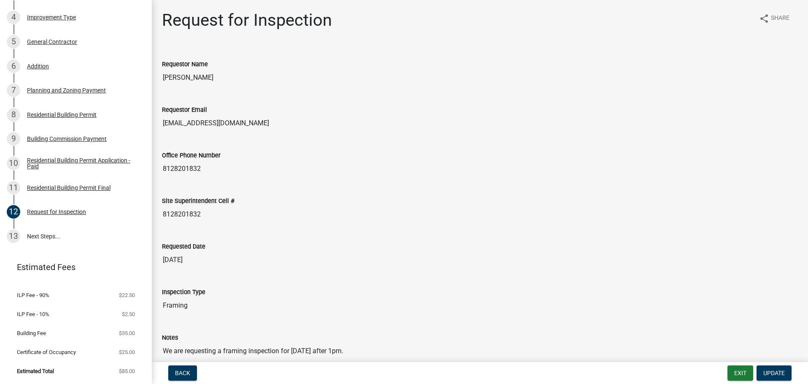
click at [200, 259] on input "02/07/2025" at bounding box center [480, 259] width 636 height 17
click at [209, 262] on input "02/07/2025" at bounding box center [480, 259] width 636 height 17
click at [197, 258] on input "02/07/2025" at bounding box center [480, 259] width 636 height 17
click at [171, 260] on input "02/07/2025" at bounding box center [480, 259] width 636 height 17
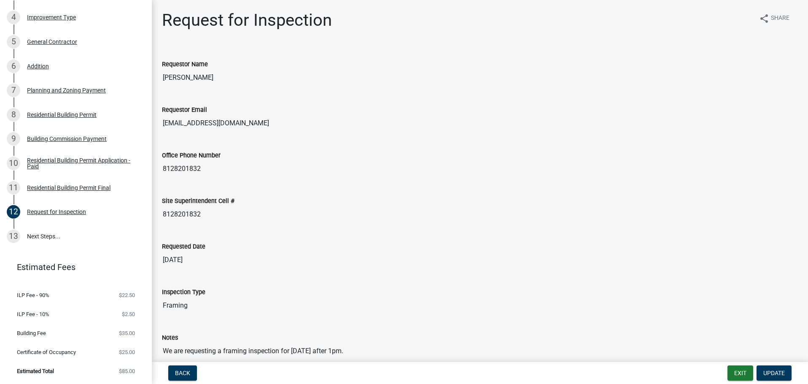
click at [238, 258] on input "02/07/2025" at bounding box center [480, 259] width 636 height 17
click at [192, 309] on input "Framing" at bounding box center [480, 305] width 636 height 17
click at [183, 305] on input "Framing" at bounding box center [480, 305] width 636 height 17
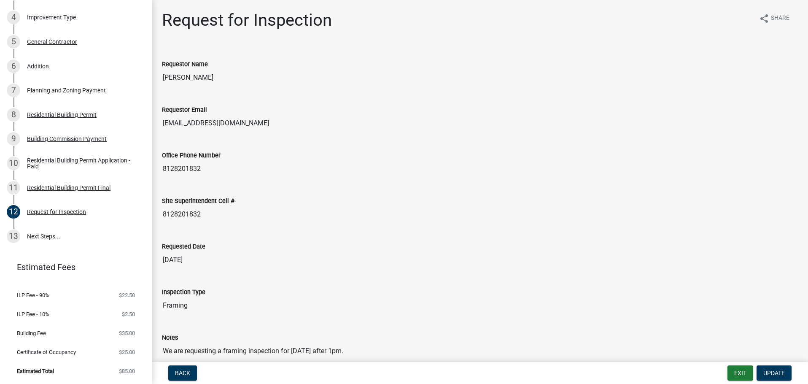
click at [225, 302] on input "Framing" at bounding box center [480, 305] width 636 height 17
click at [206, 307] on input "Framing" at bounding box center [480, 305] width 636 height 17
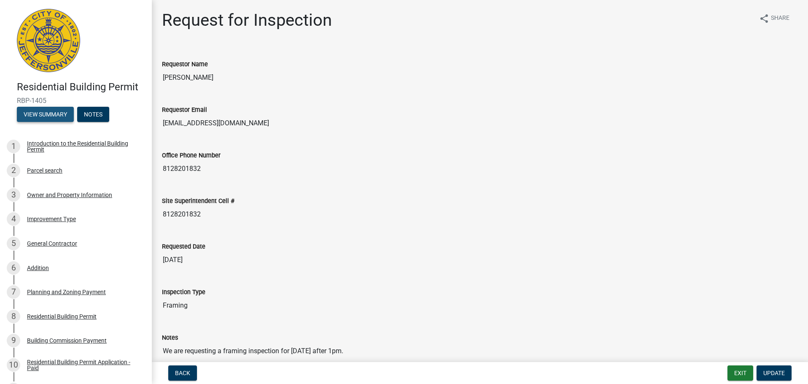
click at [38, 113] on button "View Summary" at bounding box center [45, 114] width 57 height 15
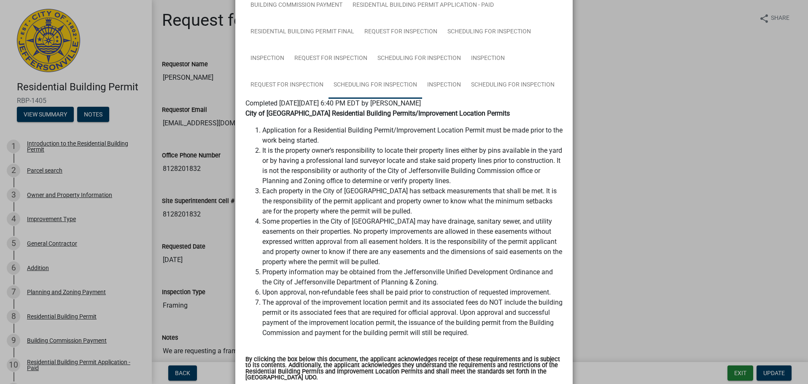
scroll to position [167, 0]
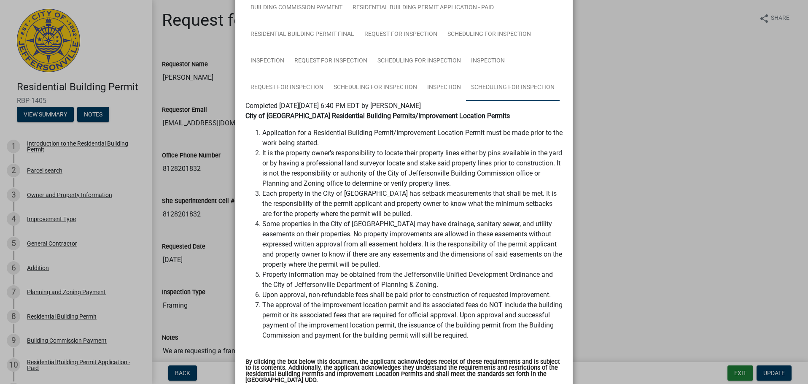
click at [508, 87] on link "Scheduling for Inspection" at bounding box center [513, 87] width 94 height 27
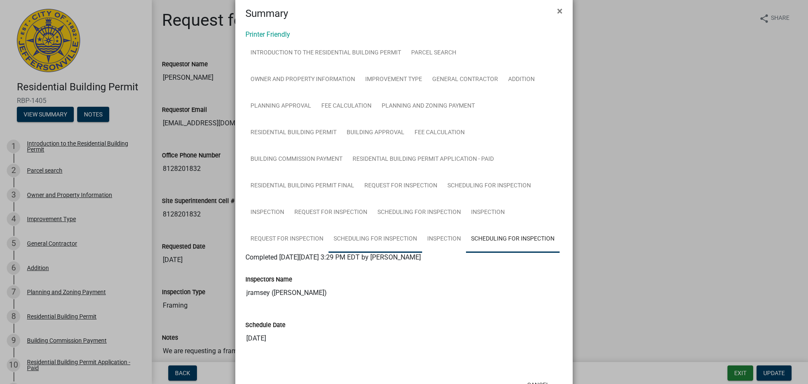
scroll to position [0, 0]
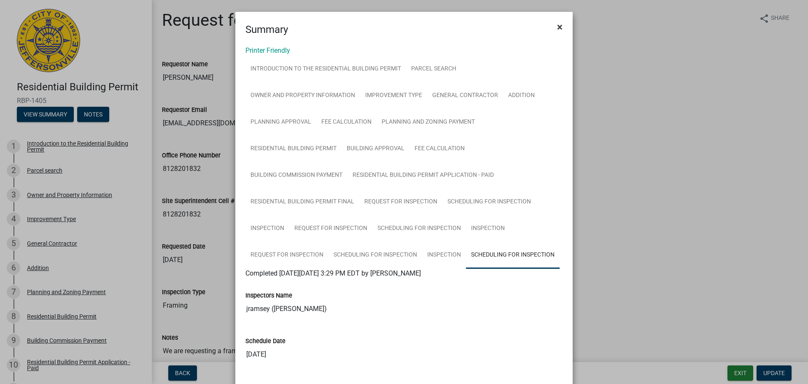
click at [557, 26] on span "×" at bounding box center [559, 27] width 5 height 12
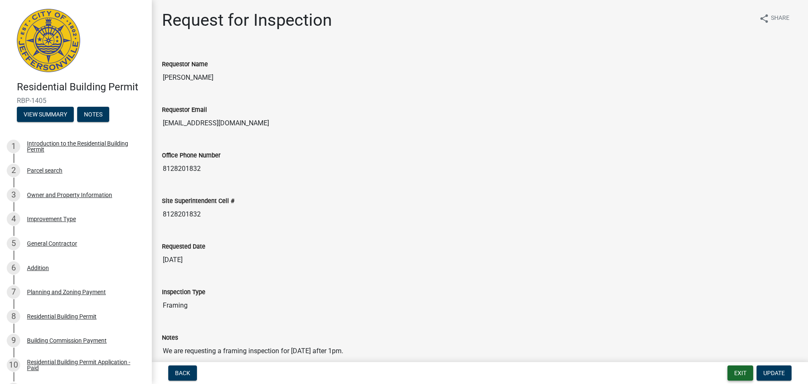
click at [743, 370] on button "Exit" at bounding box center [741, 372] width 26 height 15
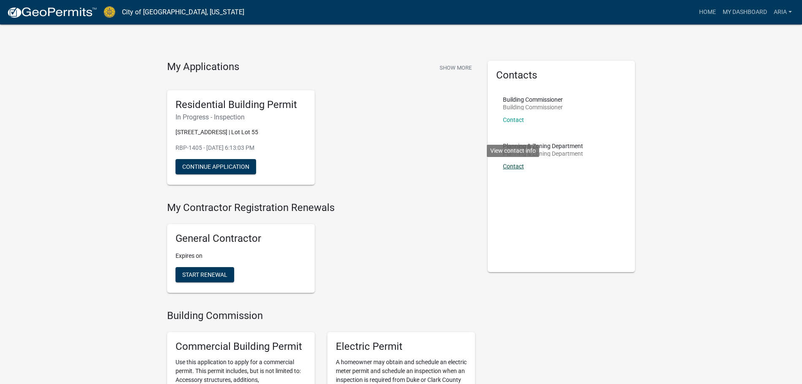
click at [509, 168] on link "Contact" at bounding box center [513, 166] width 21 height 7
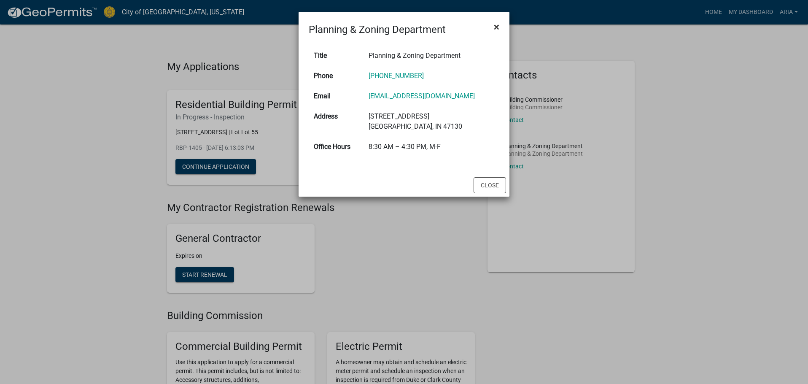
click at [498, 26] on span "×" at bounding box center [496, 27] width 5 height 12
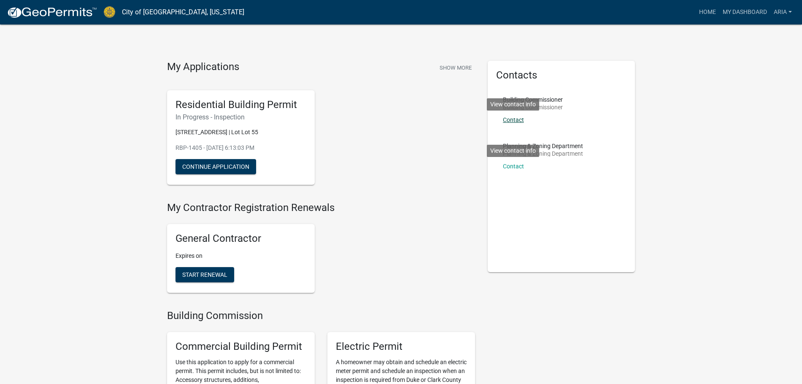
click at [512, 119] on link "Contact" at bounding box center [513, 119] width 21 height 7
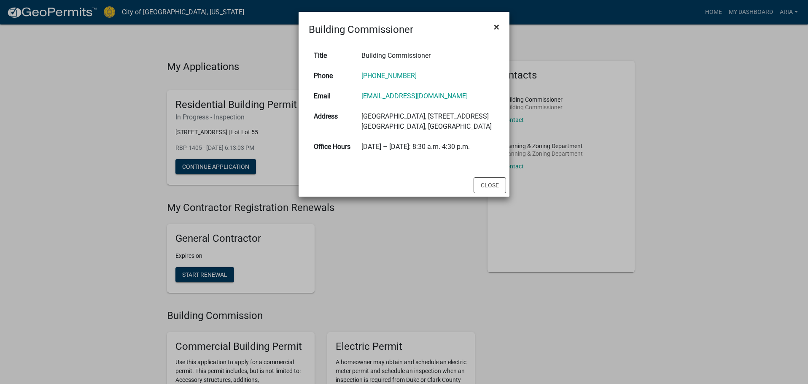
click at [499, 28] on span "×" at bounding box center [496, 27] width 5 height 12
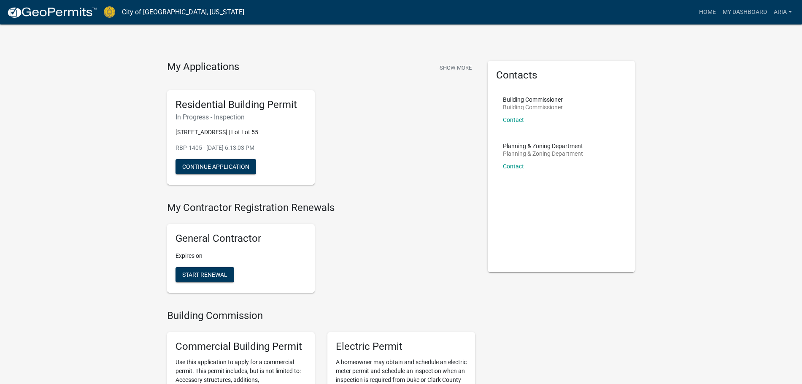
click at [559, 205] on div "Contacts Building Commissioner Building Commissioner Contact View contact info …" at bounding box center [562, 166] width 148 height 211
click at [223, 174] on button "Continue Application" at bounding box center [215, 166] width 81 height 15
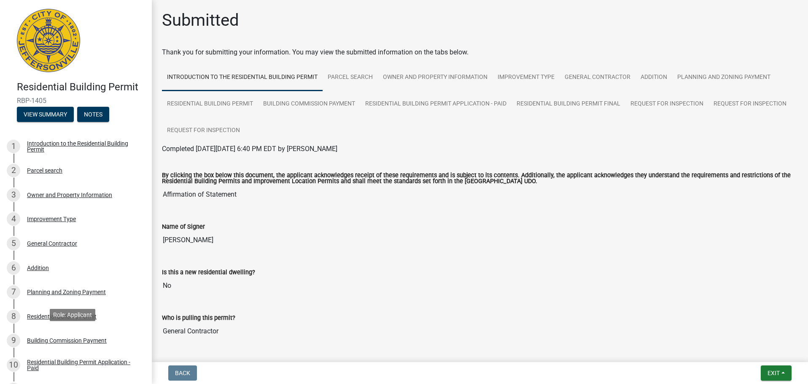
scroll to position [113, 0]
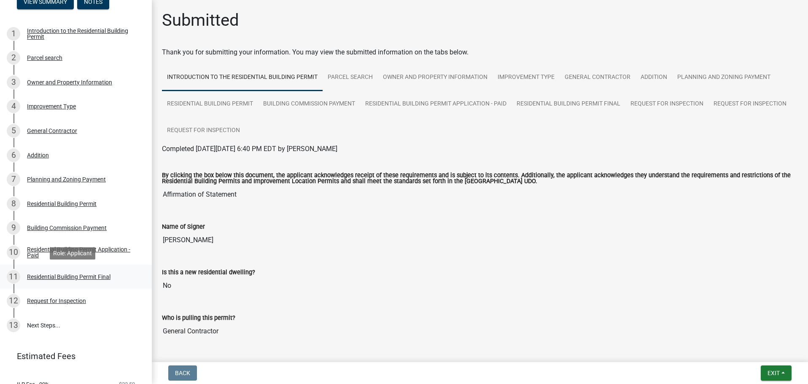
click at [55, 276] on div "Residential Building Permit Final" at bounding box center [69, 277] width 84 height 6
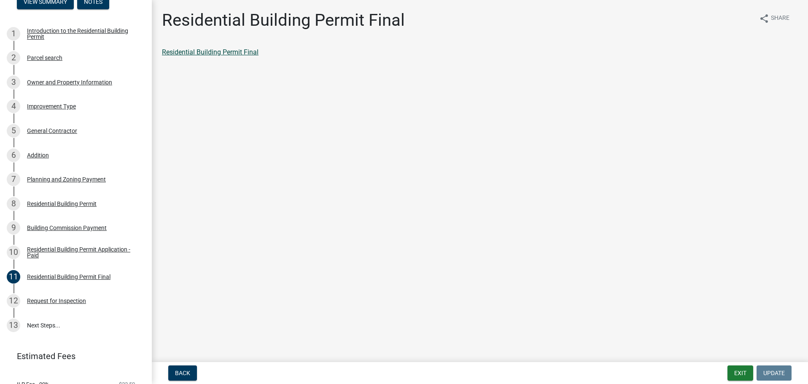
click at [221, 49] on link "Residential Building Permit Final" at bounding box center [210, 52] width 97 height 8
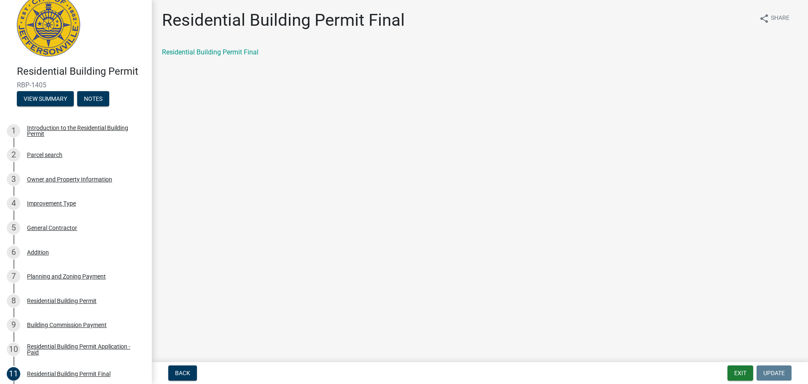
scroll to position [0, 0]
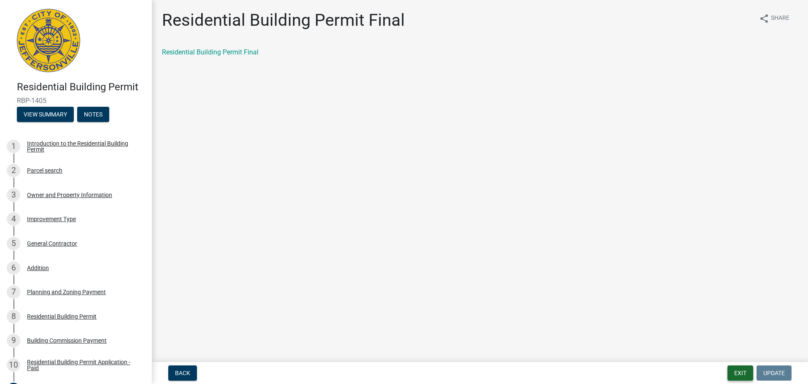
click at [742, 377] on button "Exit" at bounding box center [741, 372] width 26 height 15
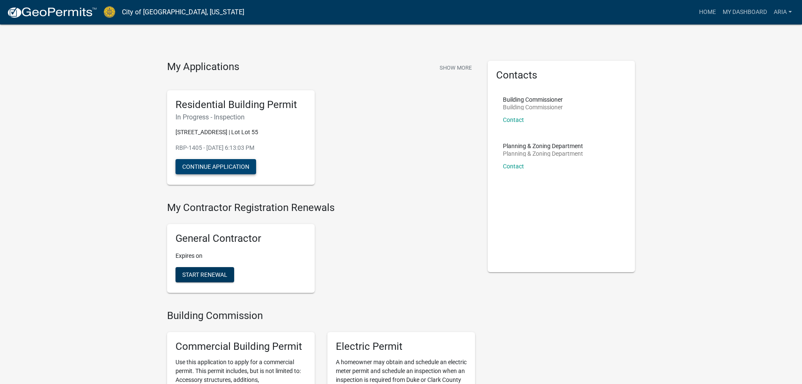
click at [202, 174] on button "Continue Application" at bounding box center [215, 166] width 81 height 15
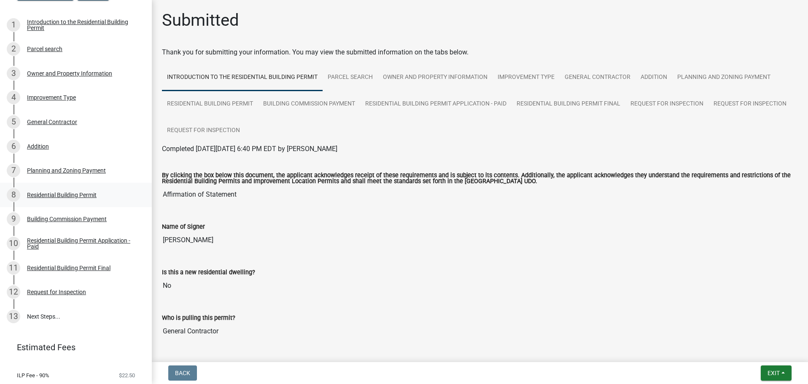
scroll to position [202, 0]
